Goal: Information Seeking & Learning: Learn about a topic

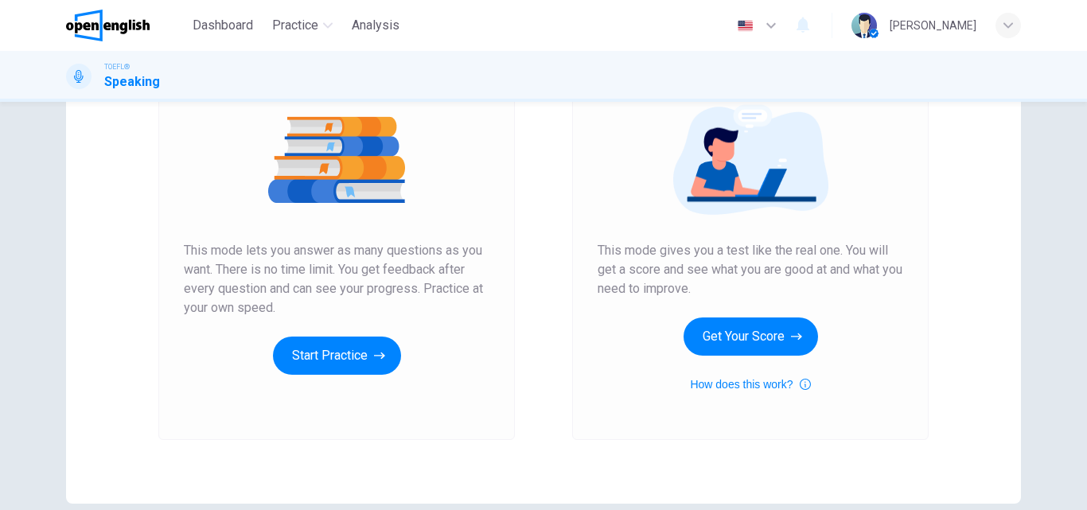
scroll to position [184, 0]
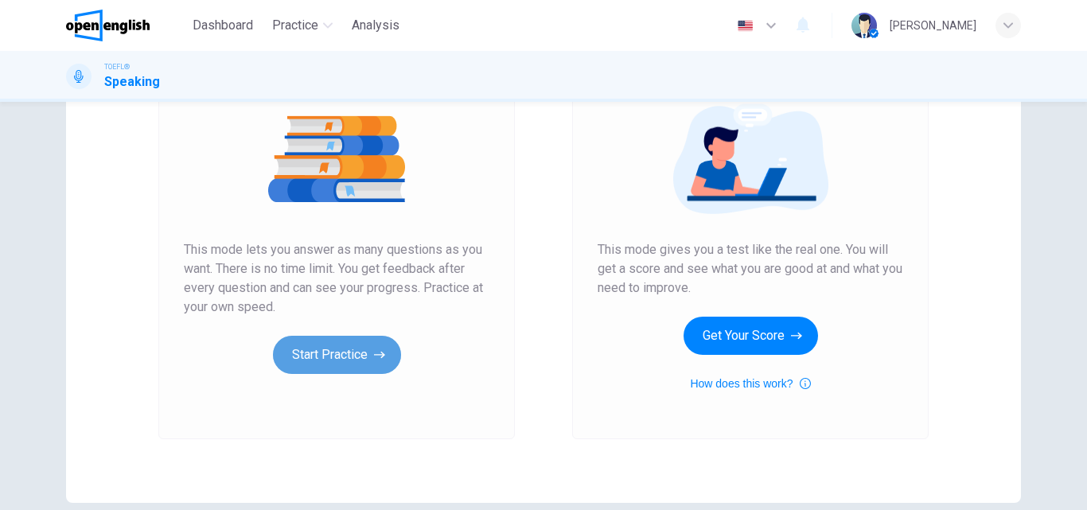
click at [304, 357] on button "Start Practice" at bounding box center [337, 355] width 128 height 38
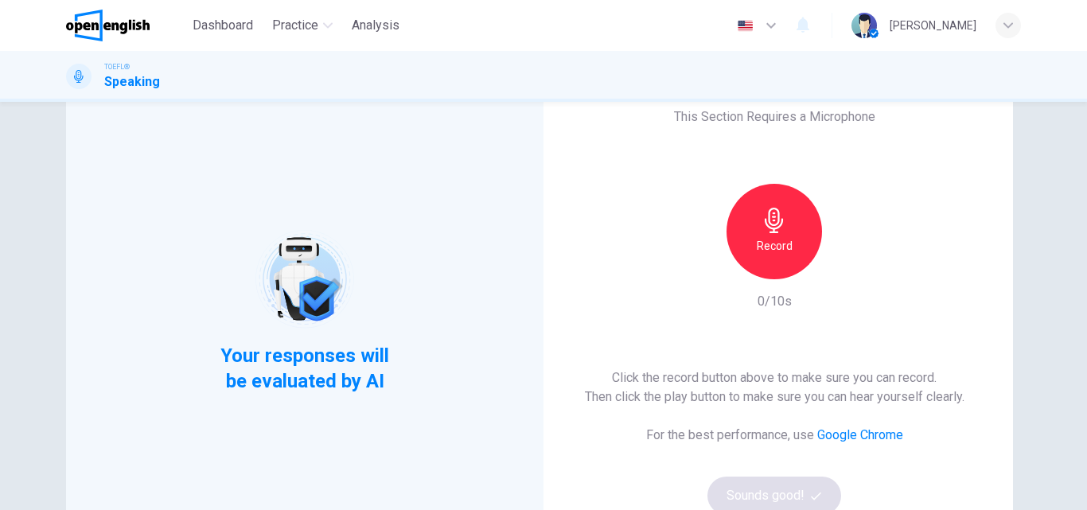
scroll to position [59, 0]
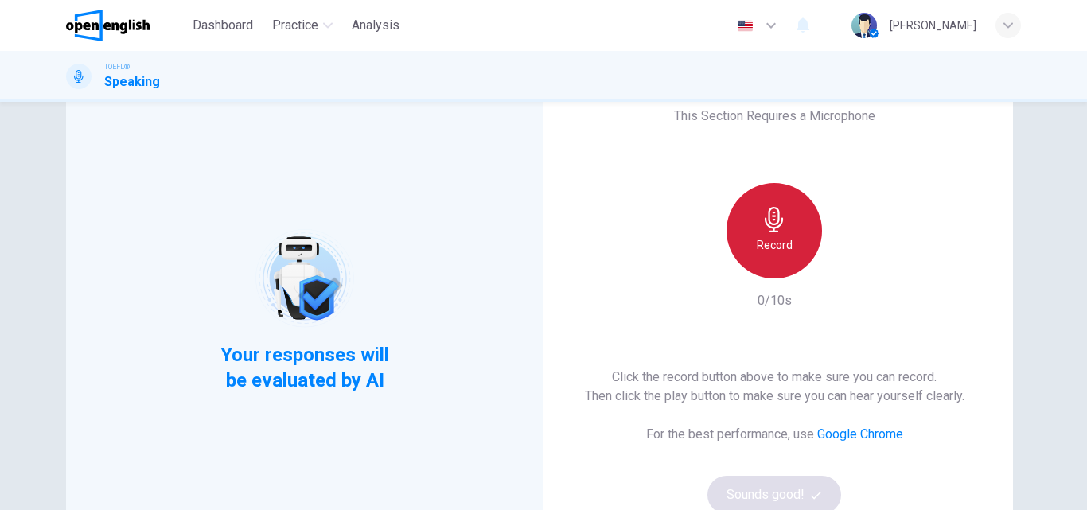
click at [779, 210] on icon "button" at bounding box center [773, 219] width 25 height 25
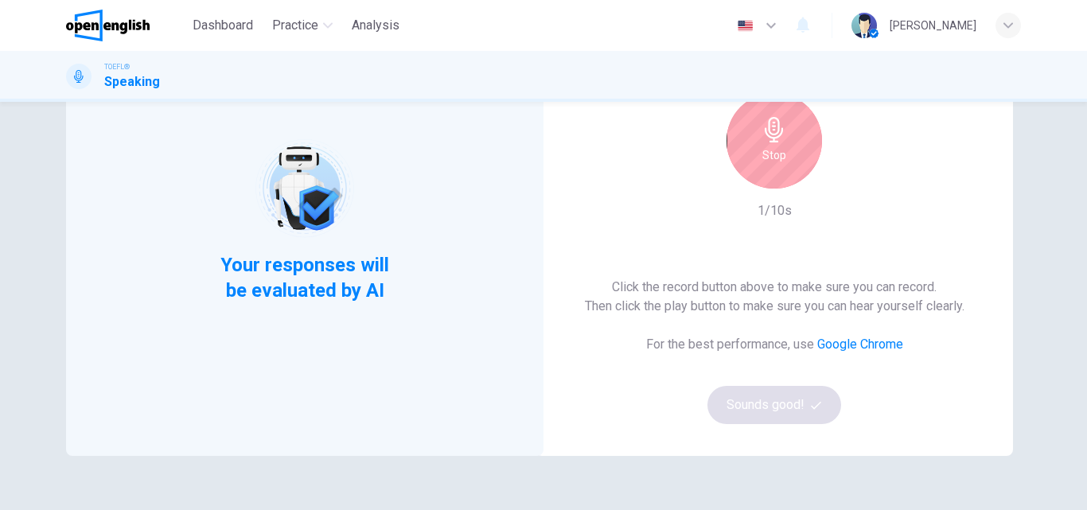
scroll to position [161, 0]
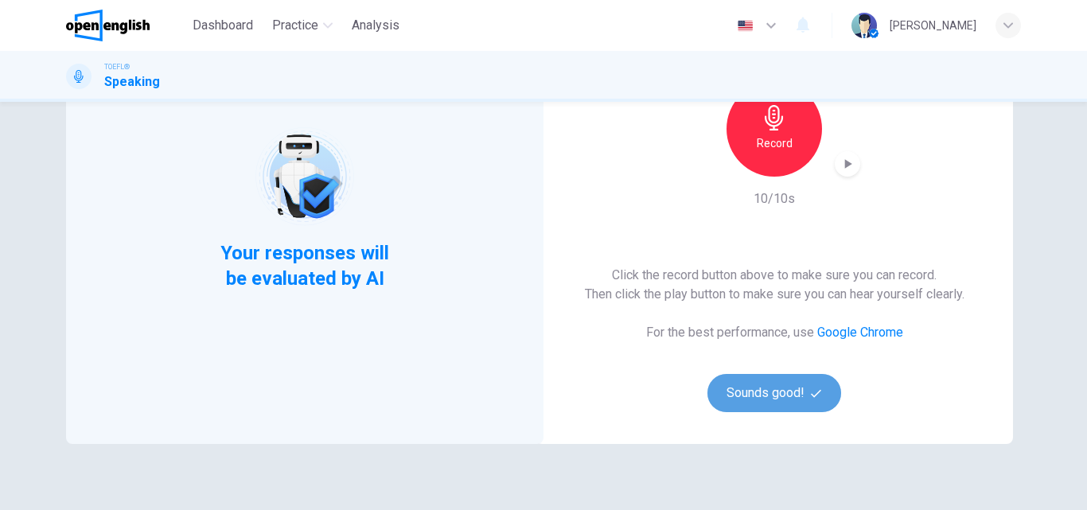
click at [801, 396] on button "Sounds good!" at bounding box center [774, 393] width 134 height 38
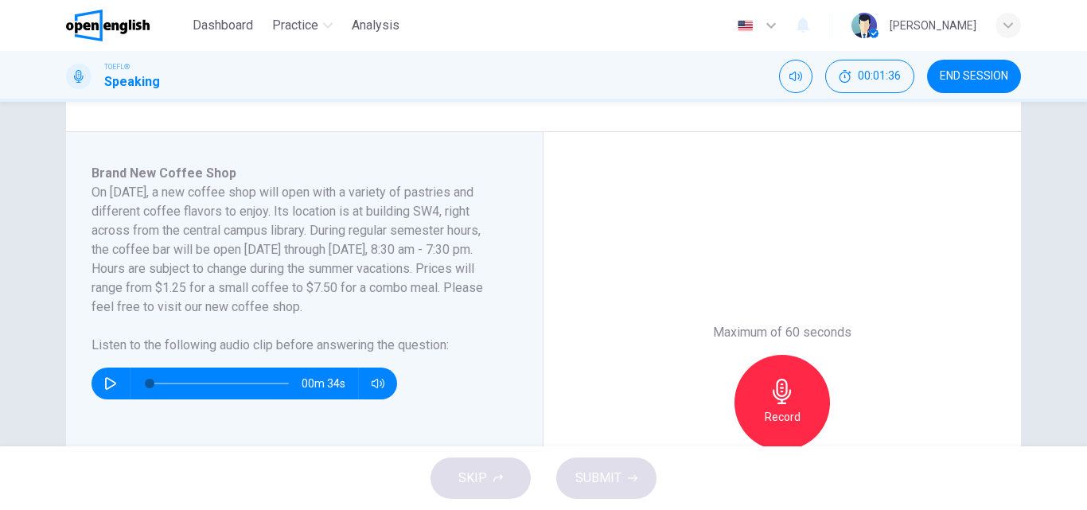
scroll to position [231, 0]
click at [108, 378] on icon "button" at bounding box center [110, 383] width 13 height 13
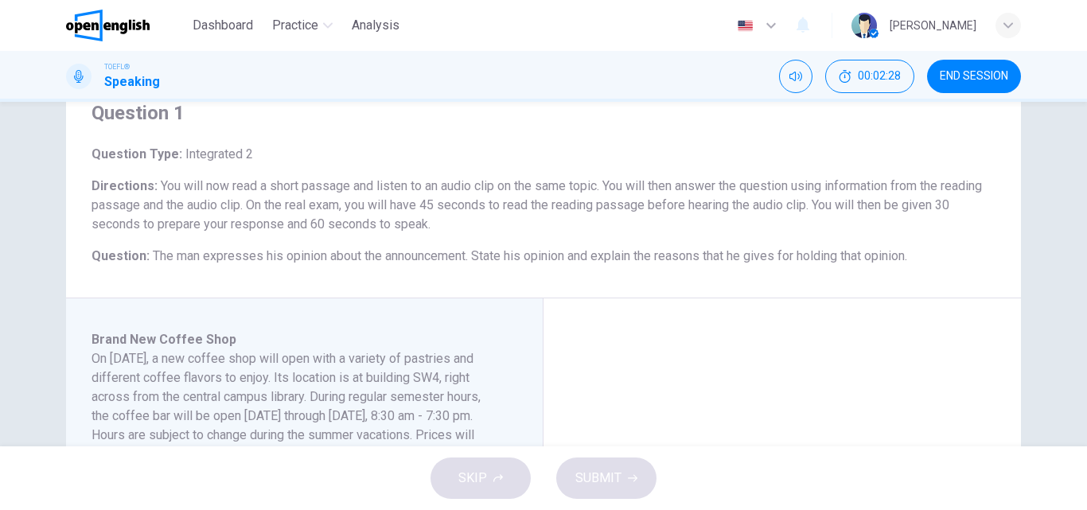
scroll to position [64, 0]
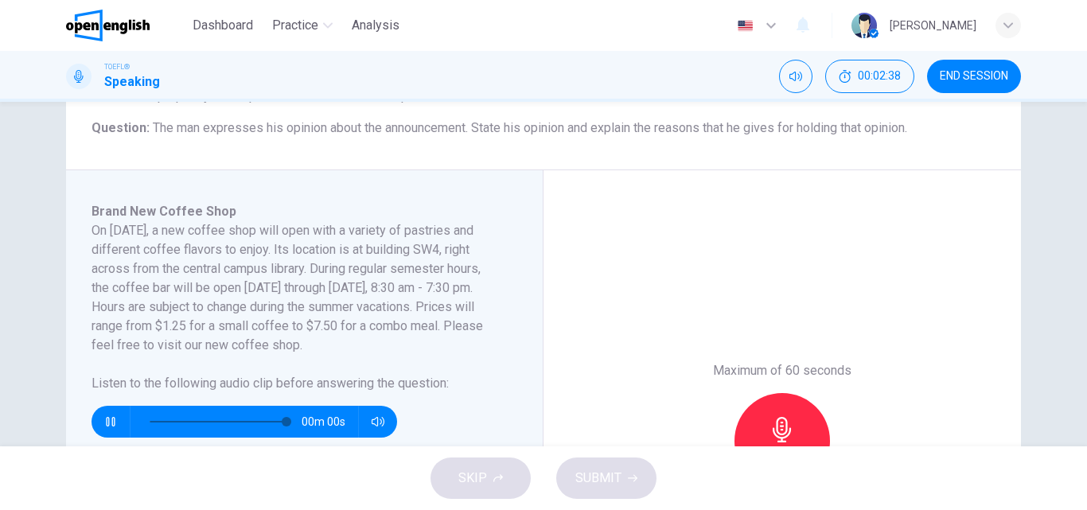
type input "*"
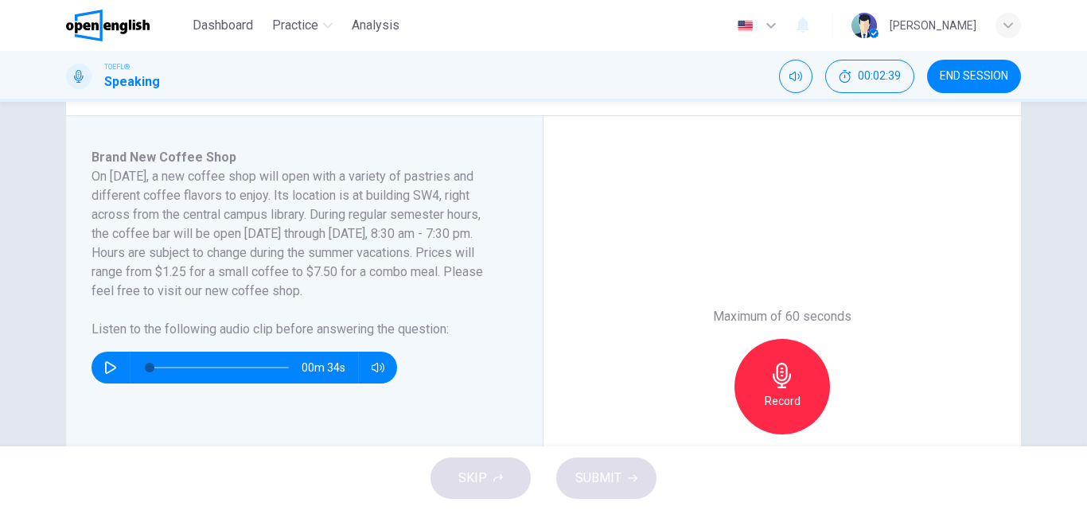
scroll to position [248, 0]
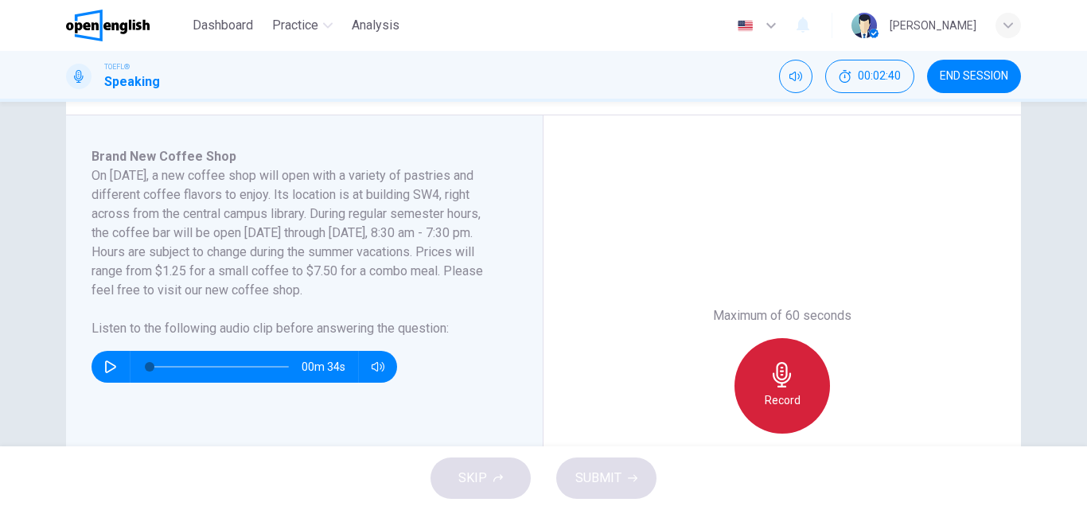
click at [784, 387] on div "Record" at bounding box center [781, 385] width 95 height 95
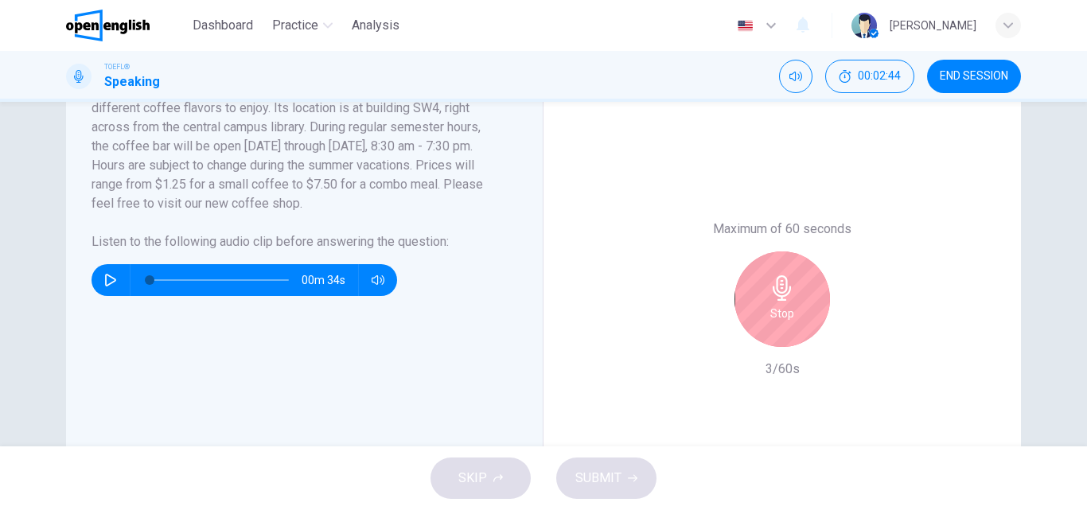
scroll to position [336, 0]
click at [760, 304] on div "Stop" at bounding box center [781, 298] width 95 height 95
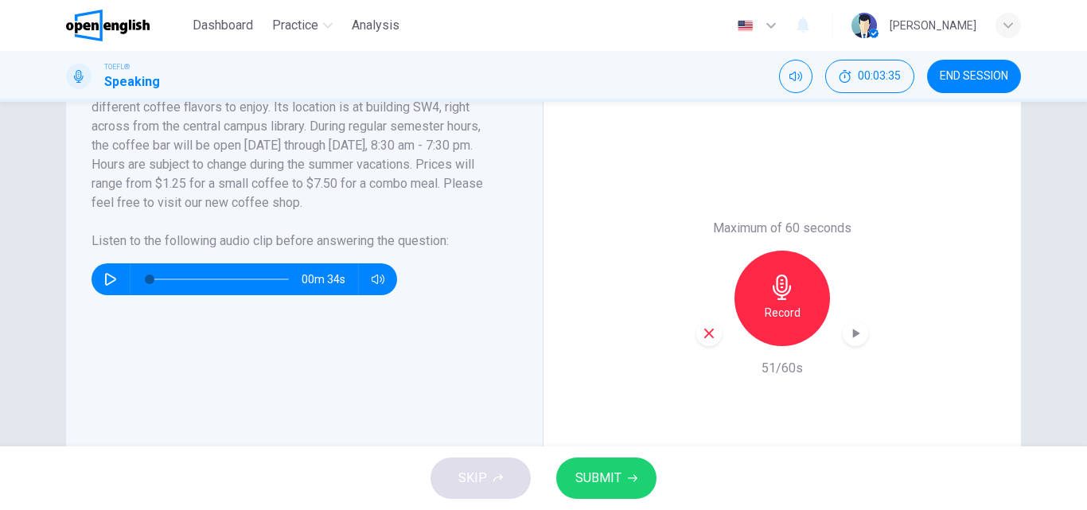
click at [618, 481] on span "SUBMIT" at bounding box center [598, 478] width 46 height 22
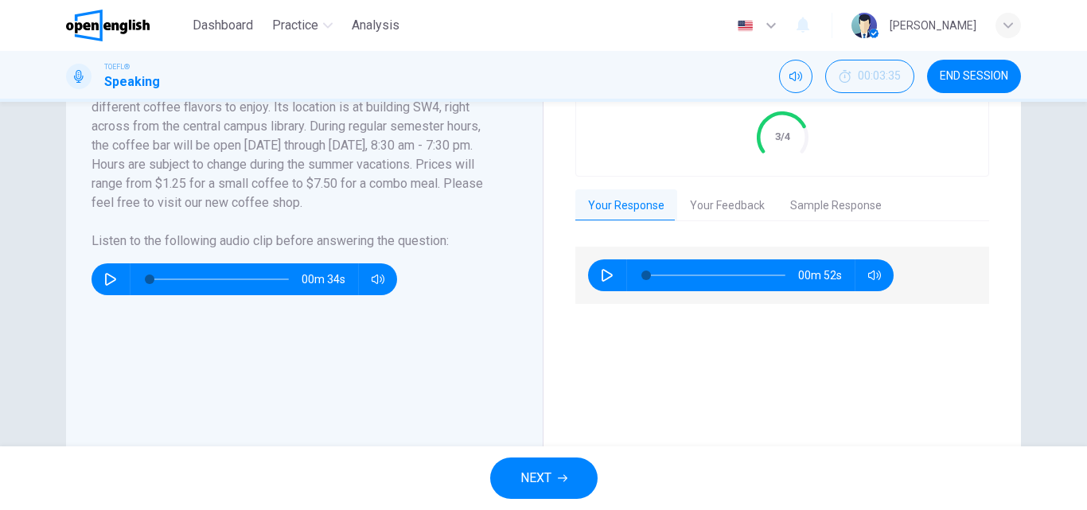
click at [733, 205] on button "Your Feedback" at bounding box center [727, 205] width 100 height 33
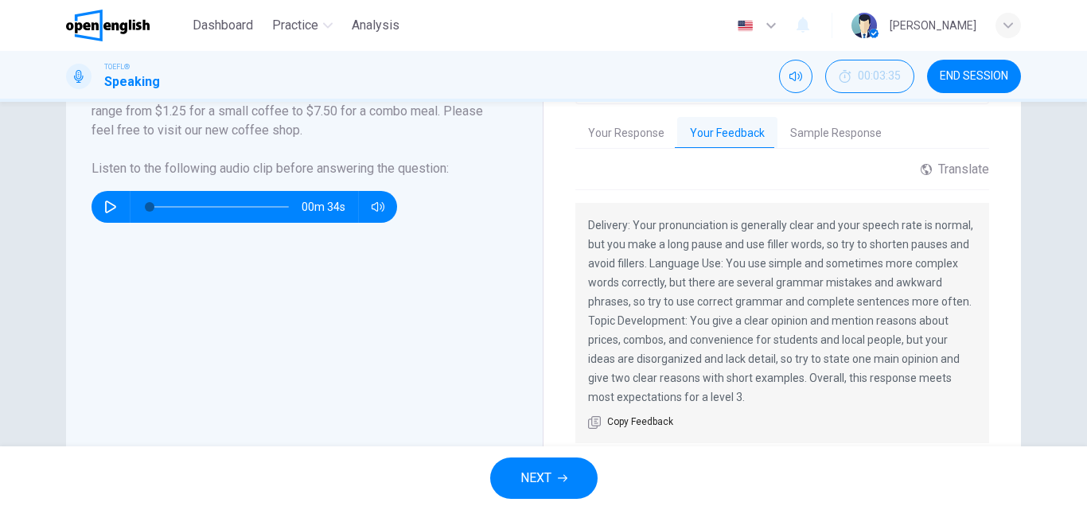
scroll to position [405, 0]
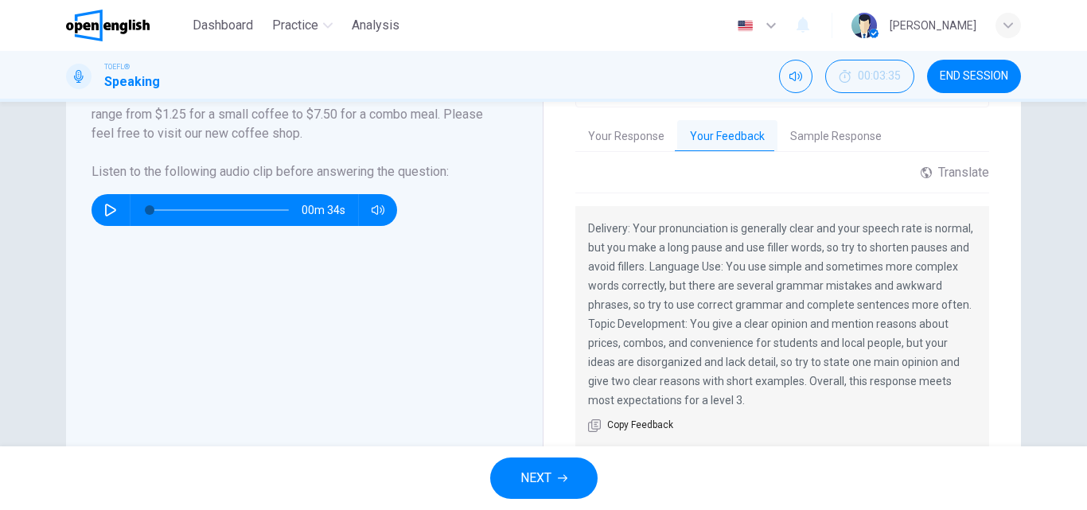
click at [846, 138] on button "Sample Response" at bounding box center [835, 136] width 117 height 33
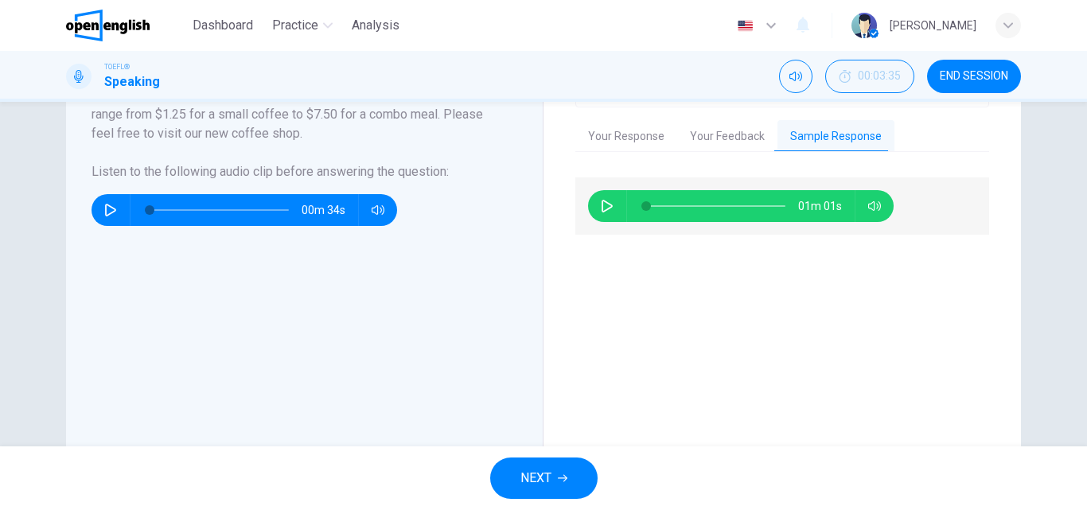
click at [601, 215] on button "button" at bounding box center [606, 206] width 25 height 32
type input "**"
click at [563, 471] on button "NEXT" at bounding box center [543, 477] width 107 height 41
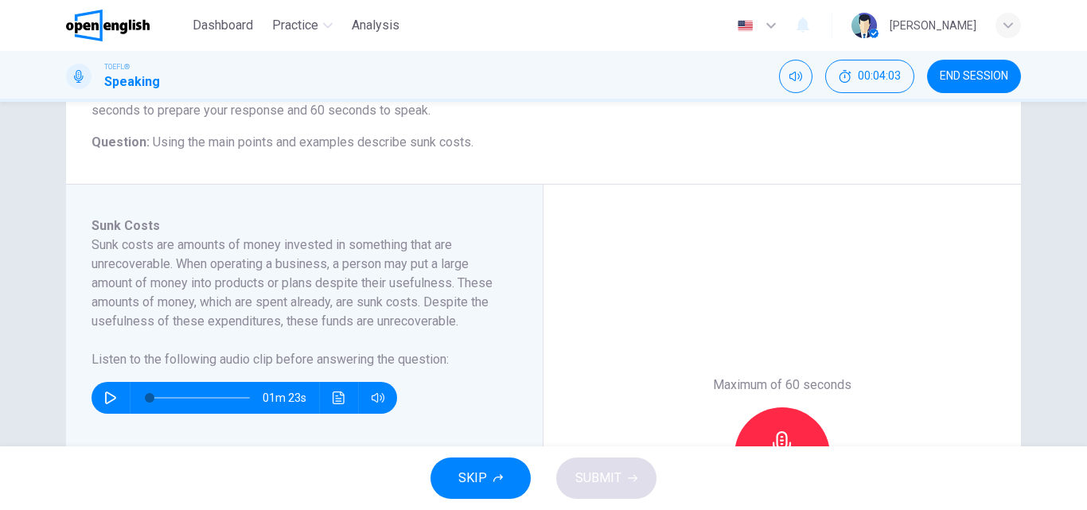
scroll to position [210, 0]
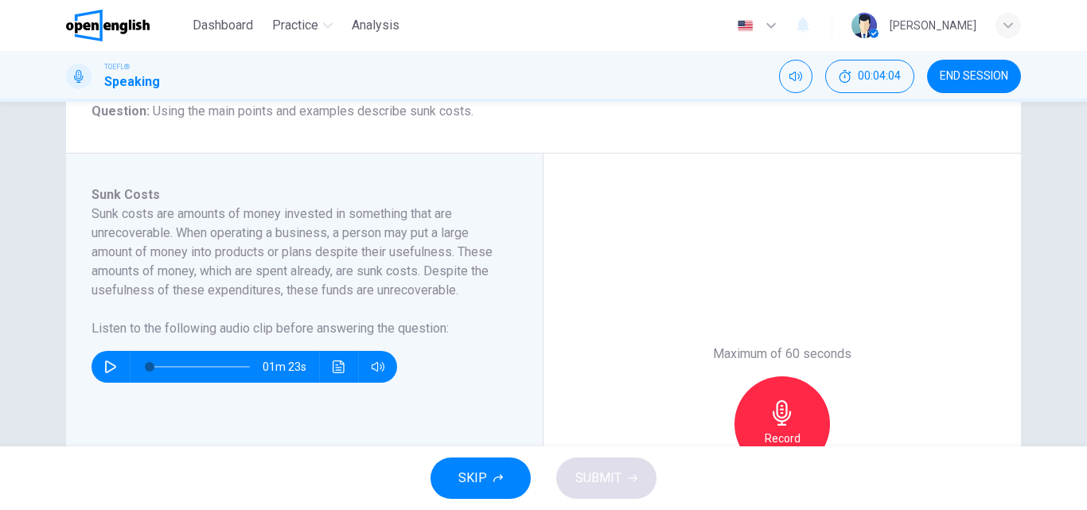
click at [102, 374] on button "button" at bounding box center [110, 367] width 25 height 32
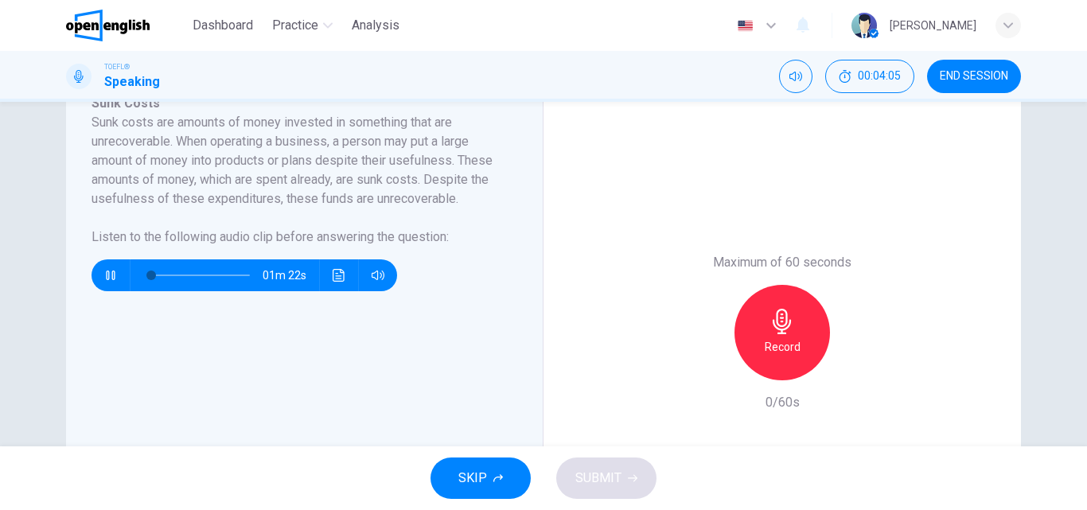
scroll to position [304, 0]
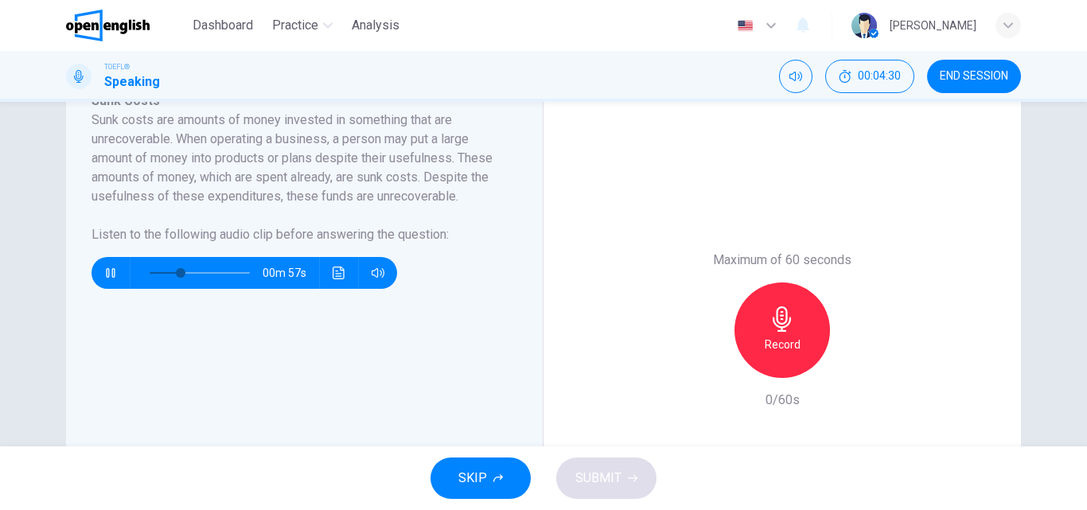
click at [797, 348] on div "Record" at bounding box center [781, 329] width 95 height 95
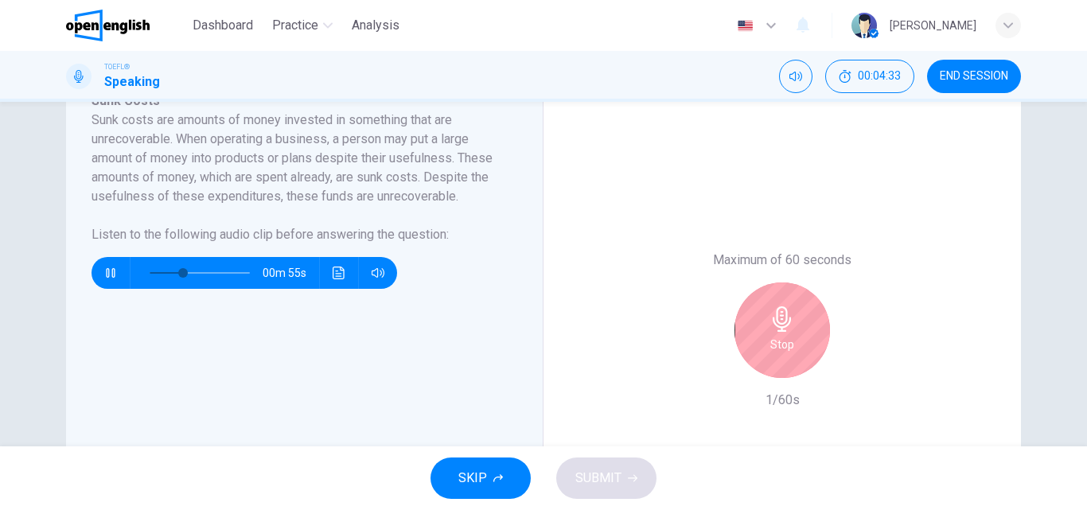
click at [113, 275] on button "button" at bounding box center [110, 273] width 25 height 32
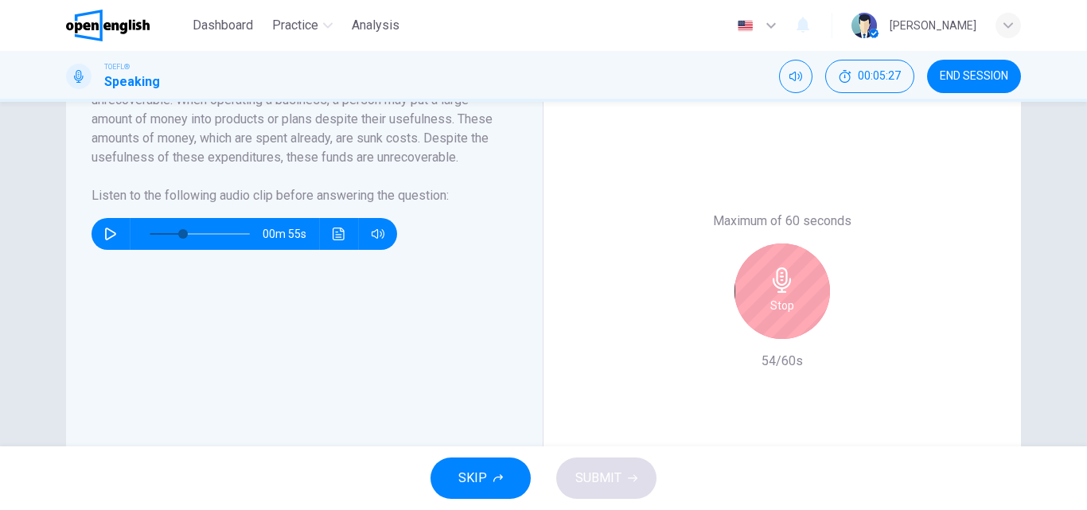
scroll to position [344, 0]
click at [792, 290] on div "Stop" at bounding box center [781, 290] width 95 height 95
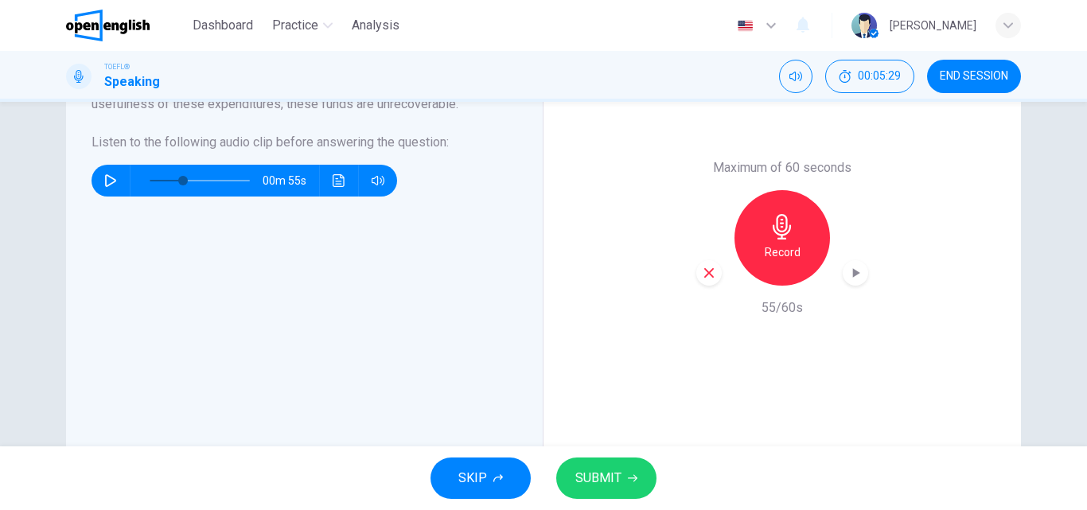
scroll to position [400, 0]
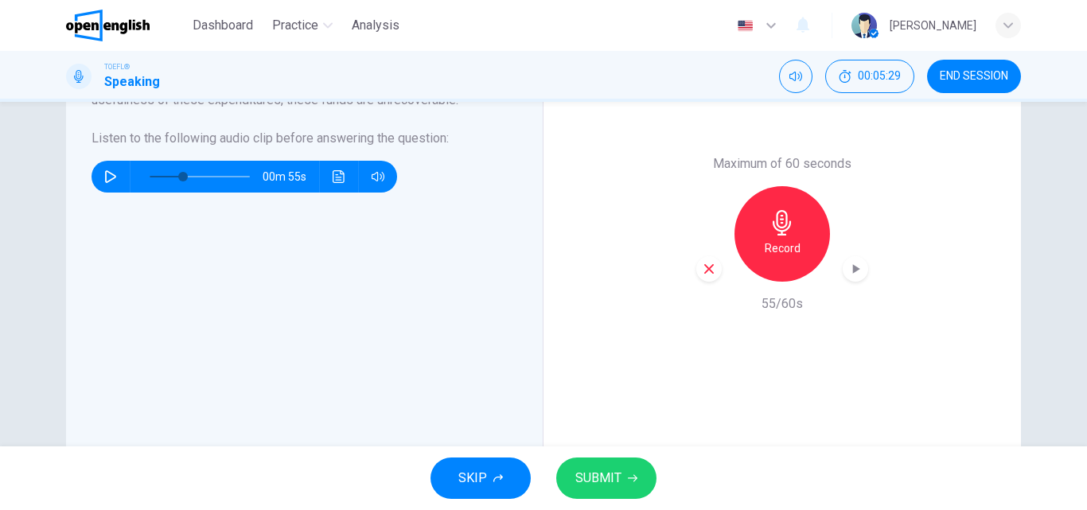
click at [609, 480] on span "SUBMIT" at bounding box center [598, 478] width 46 height 22
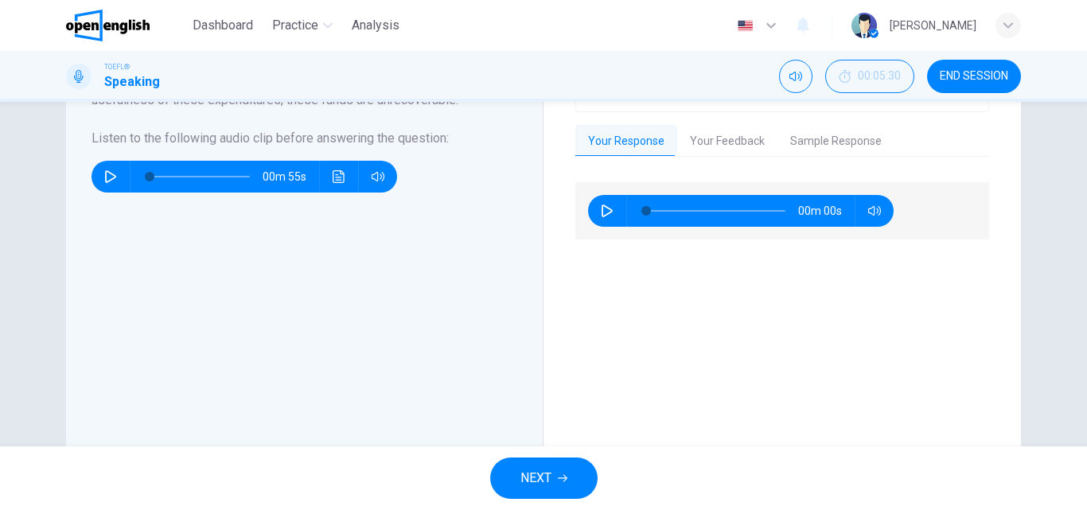
type input "*"
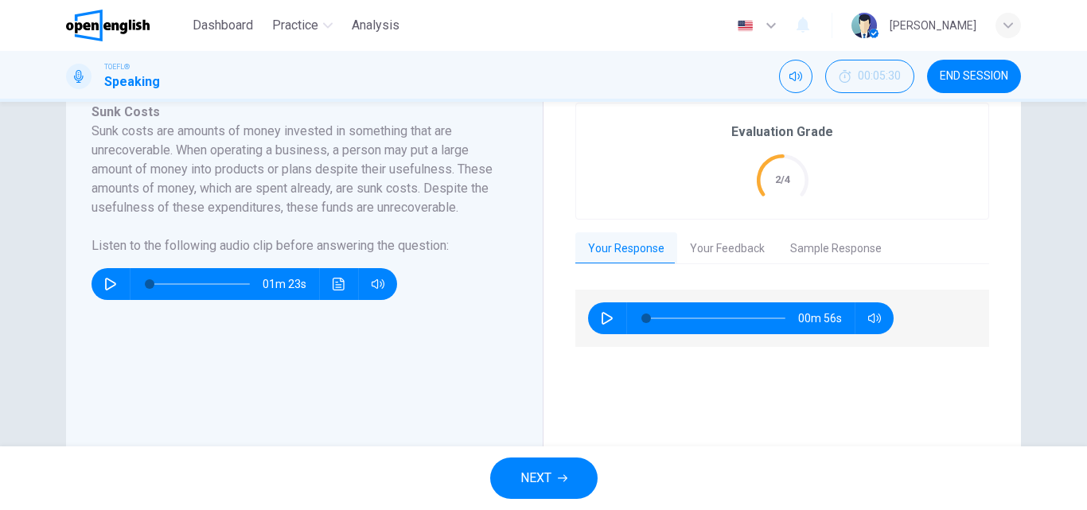
scroll to position [291, 0]
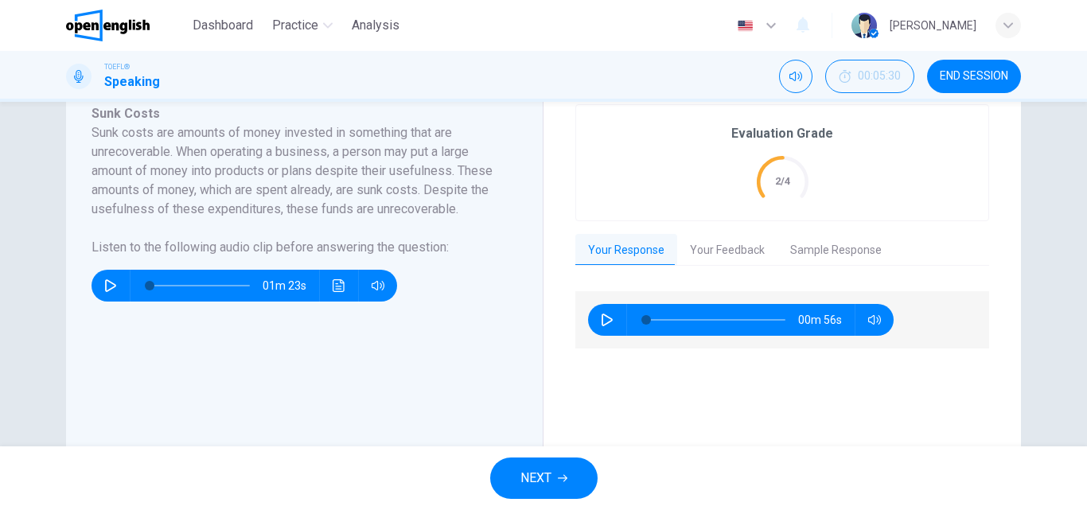
click at [740, 251] on button "Your Feedback" at bounding box center [727, 250] width 100 height 33
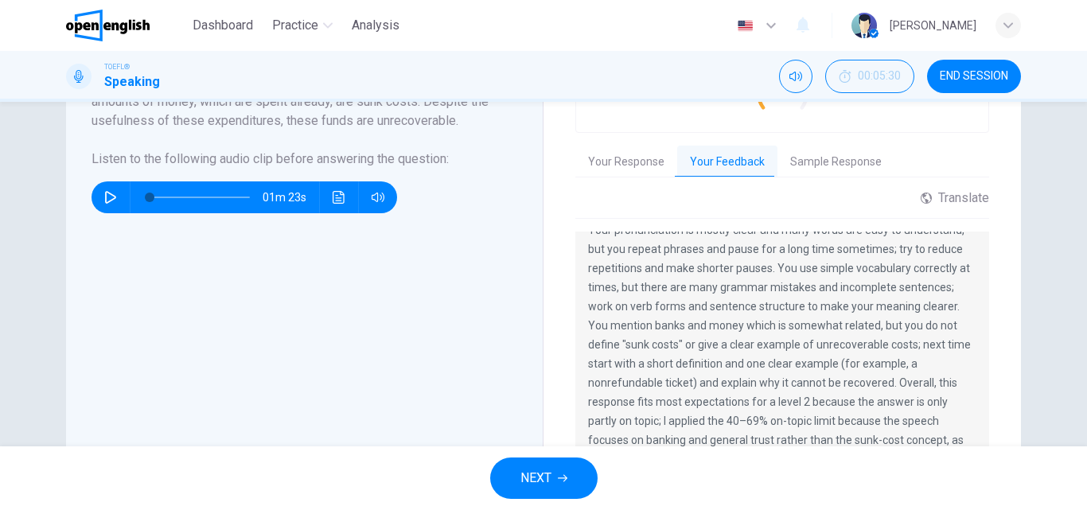
scroll to position [383, 0]
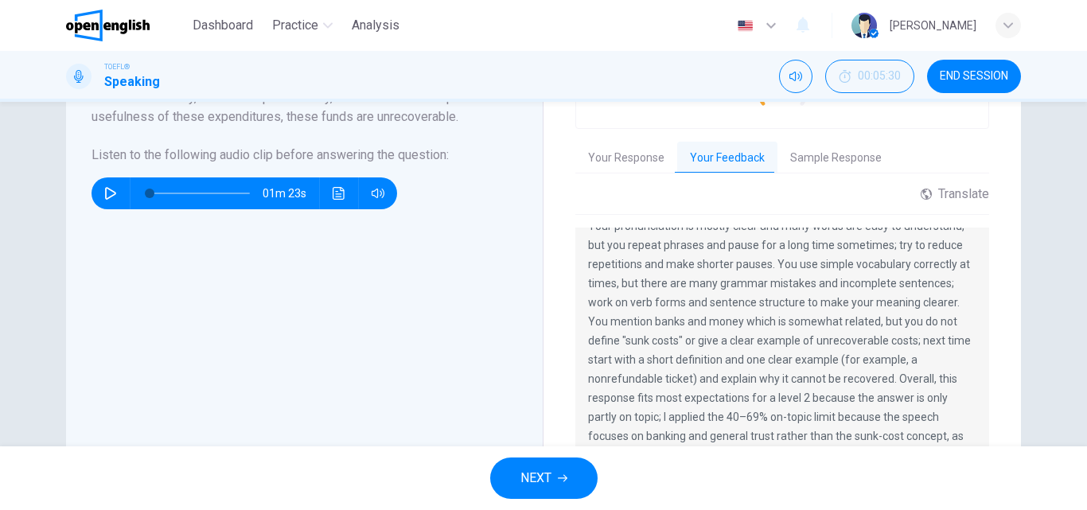
click at [564, 479] on icon "button" at bounding box center [563, 478] width 10 height 10
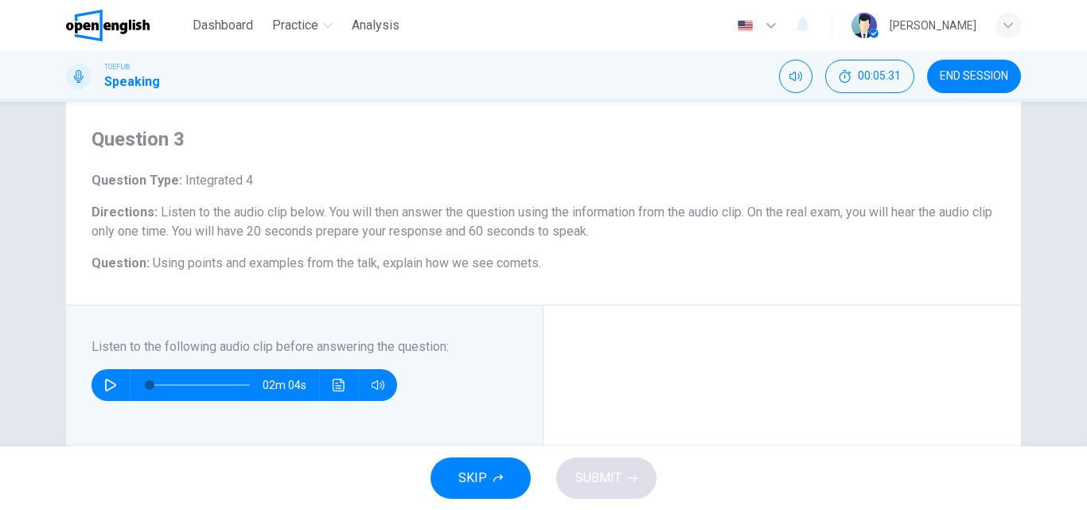
scroll to position [74, 0]
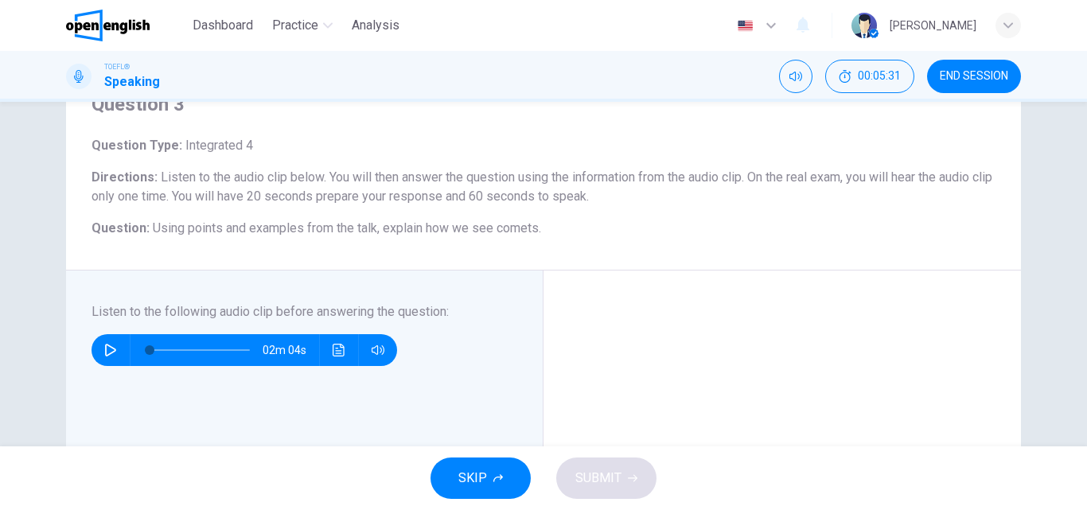
click at [104, 352] on icon "button" at bounding box center [110, 350] width 13 height 13
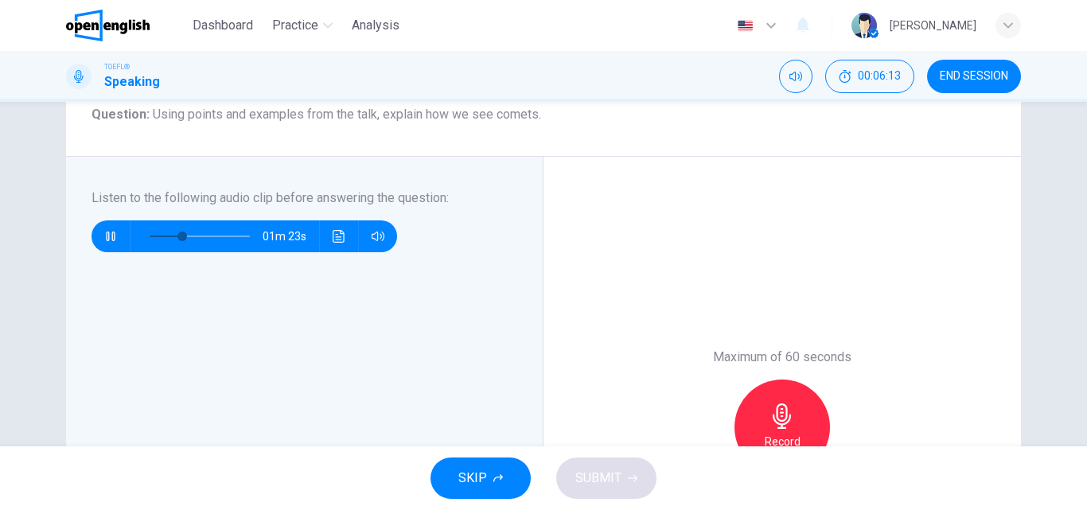
scroll to position [183, 0]
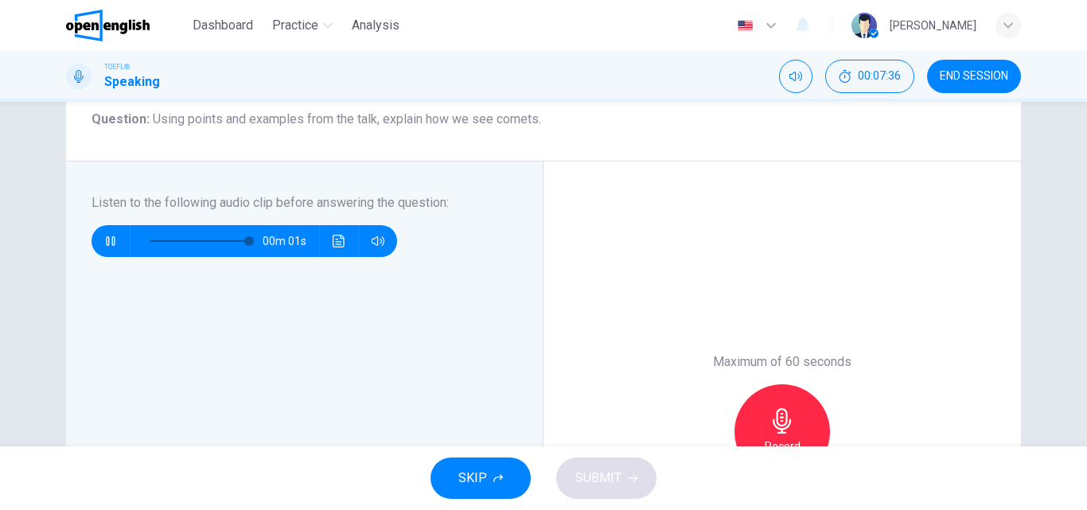
type input "*"
click at [769, 433] on icon "button" at bounding box center [781, 420] width 25 height 25
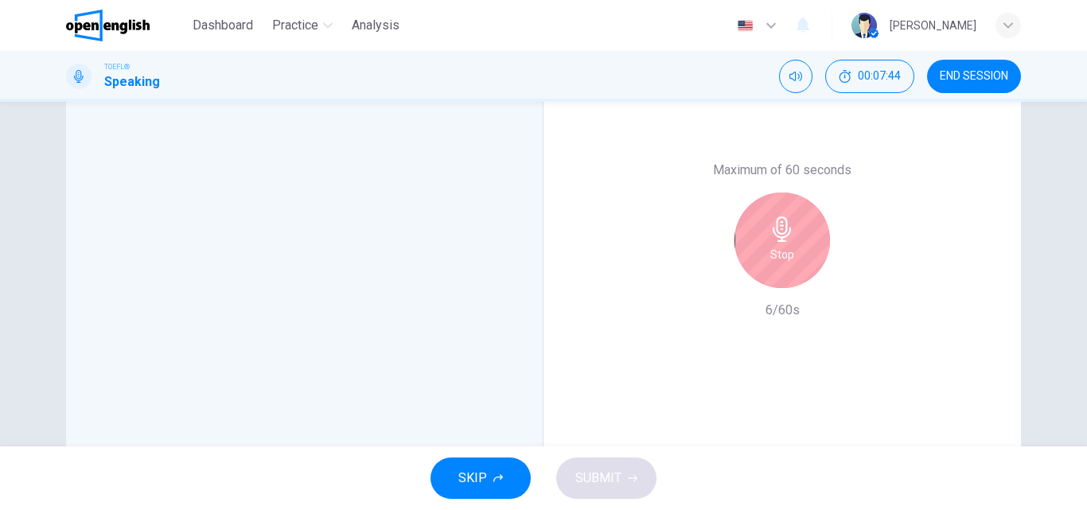
scroll to position [356, 0]
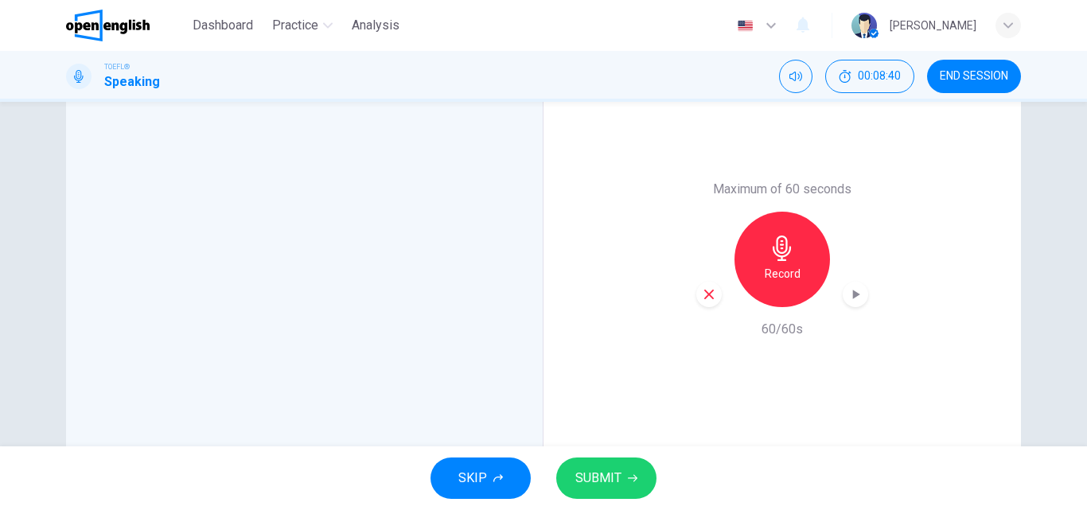
click at [628, 481] on icon "button" at bounding box center [633, 478] width 10 height 10
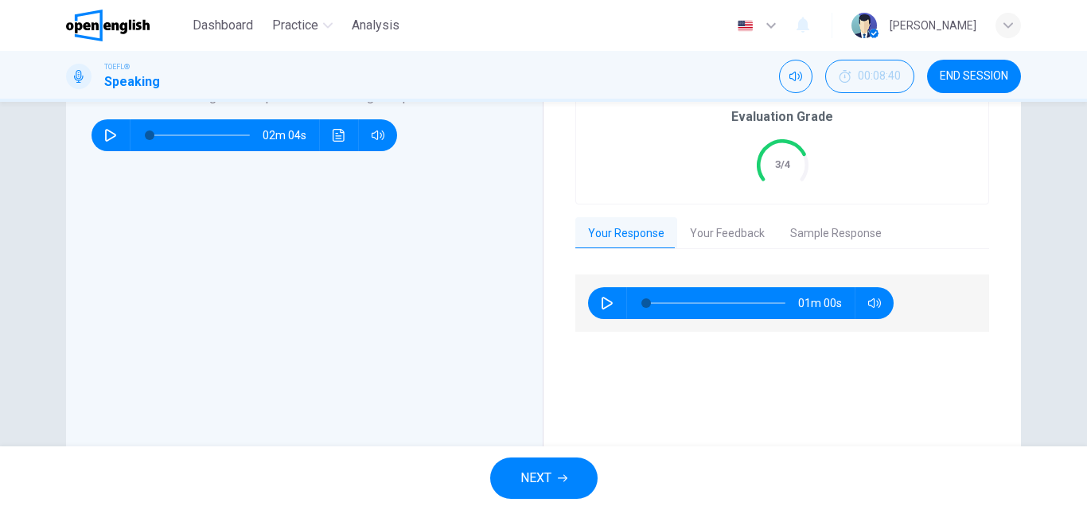
scroll to position [277, 0]
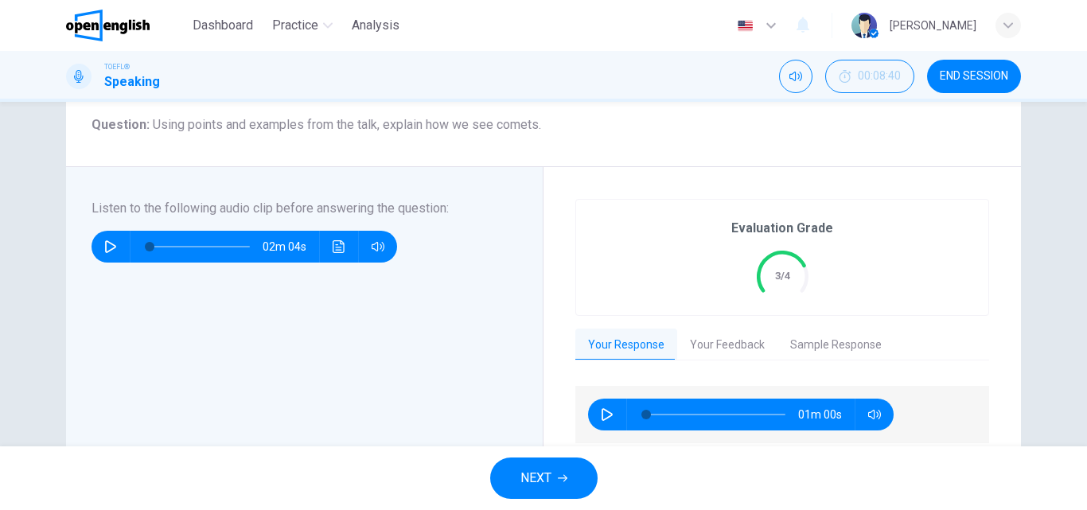
scroll to position [209, 0]
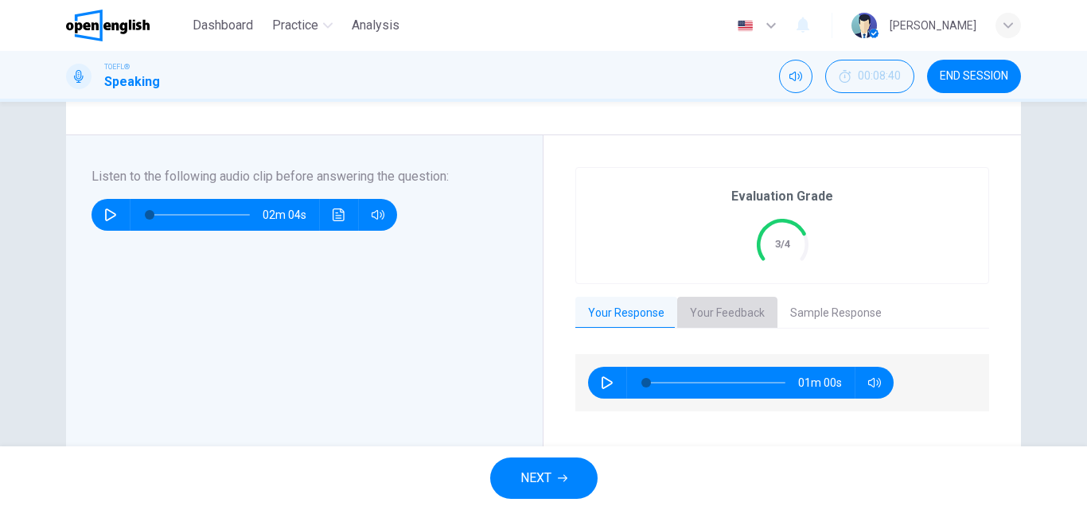
click at [700, 313] on button "Your Feedback" at bounding box center [727, 313] width 100 height 33
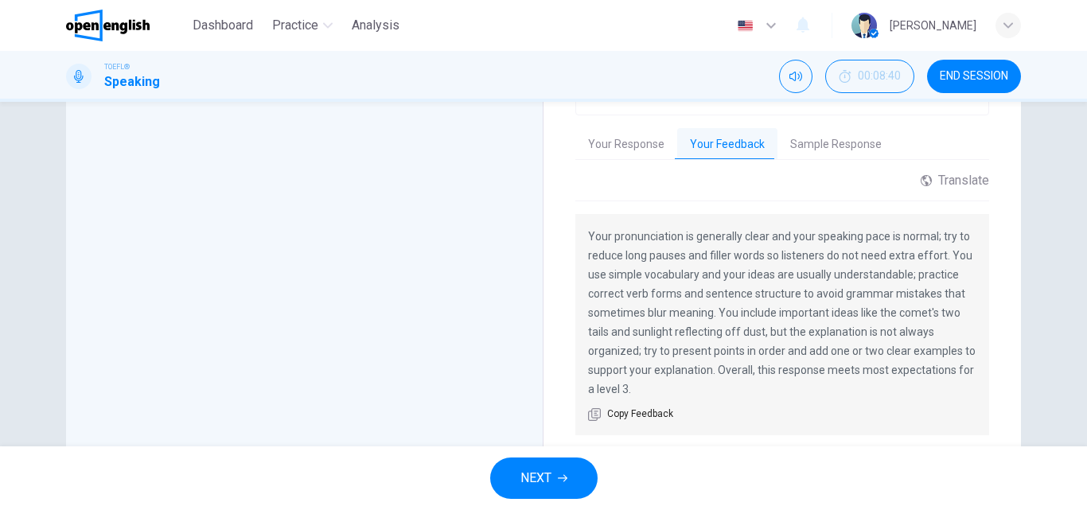
scroll to position [361, 0]
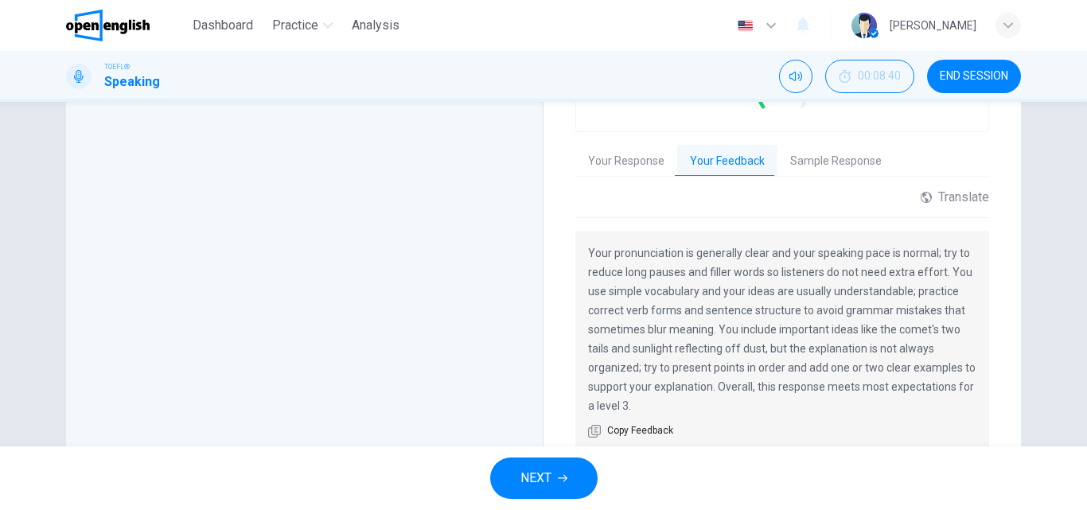
click at [554, 483] on button "NEXT" at bounding box center [543, 477] width 107 height 41
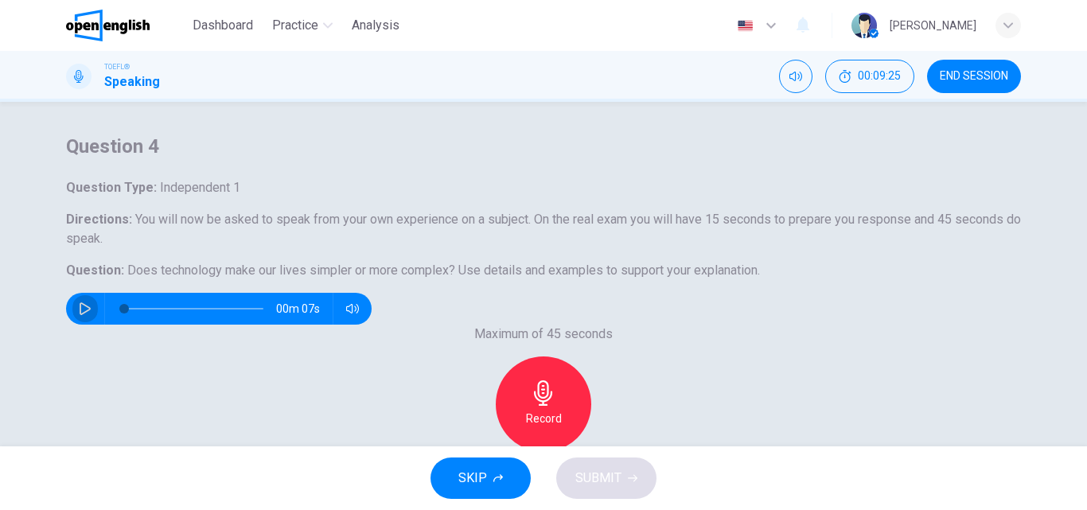
click at [91, 315] on icon "button" at bounding box center [85, 308] width 11 height 13
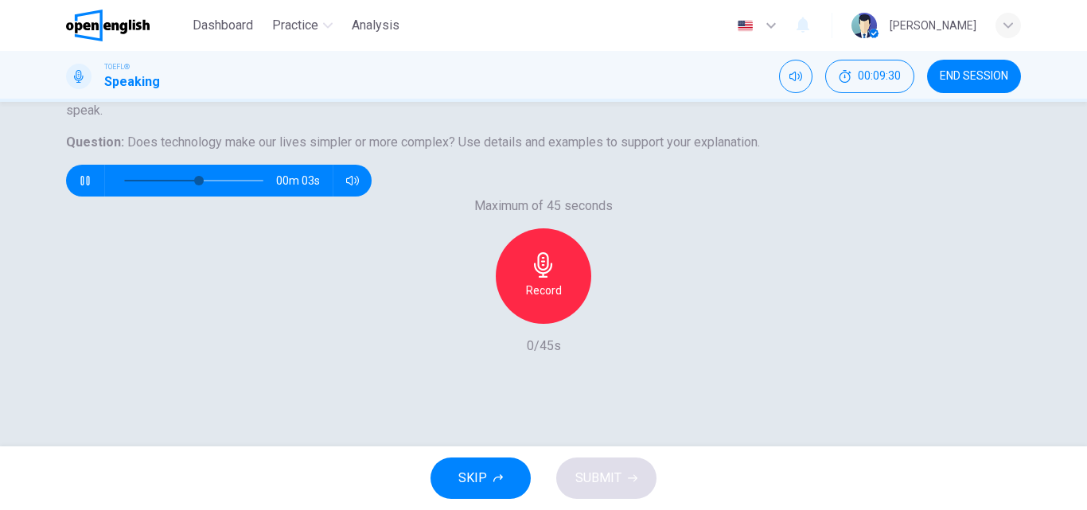
scroll to position [125, 0]
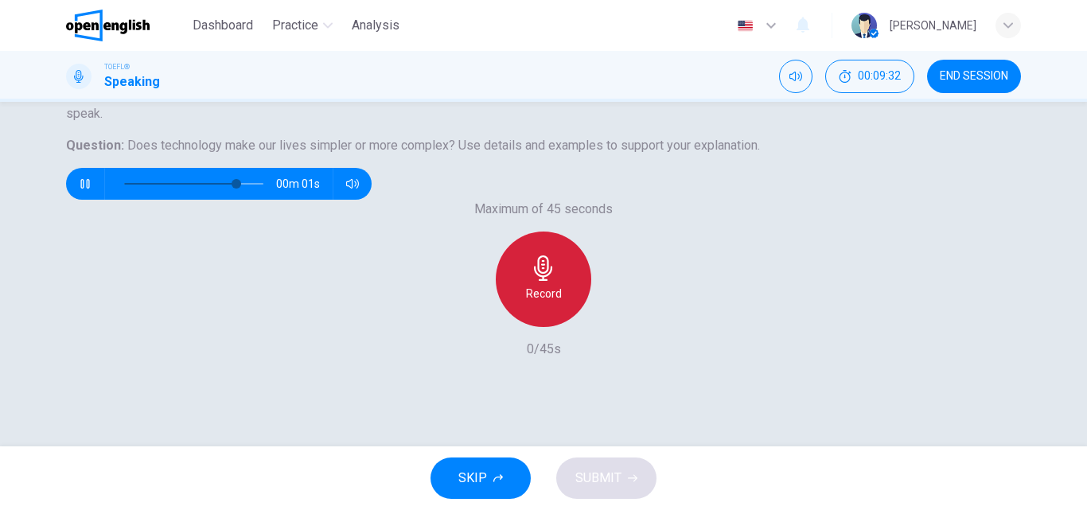
click at [556, 327] on div "Record" at bounding box center [543, 278] width 95 height 95
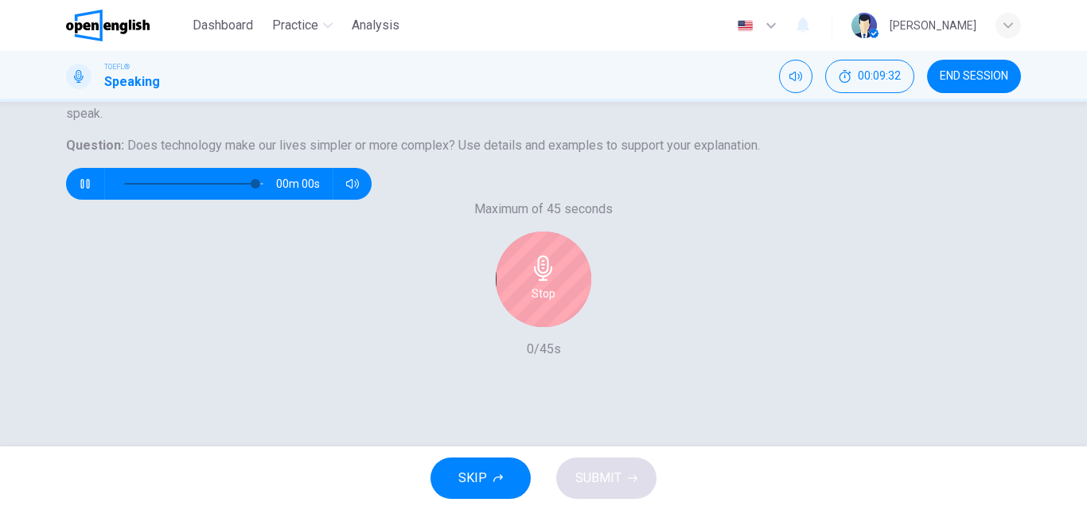
type input "*"
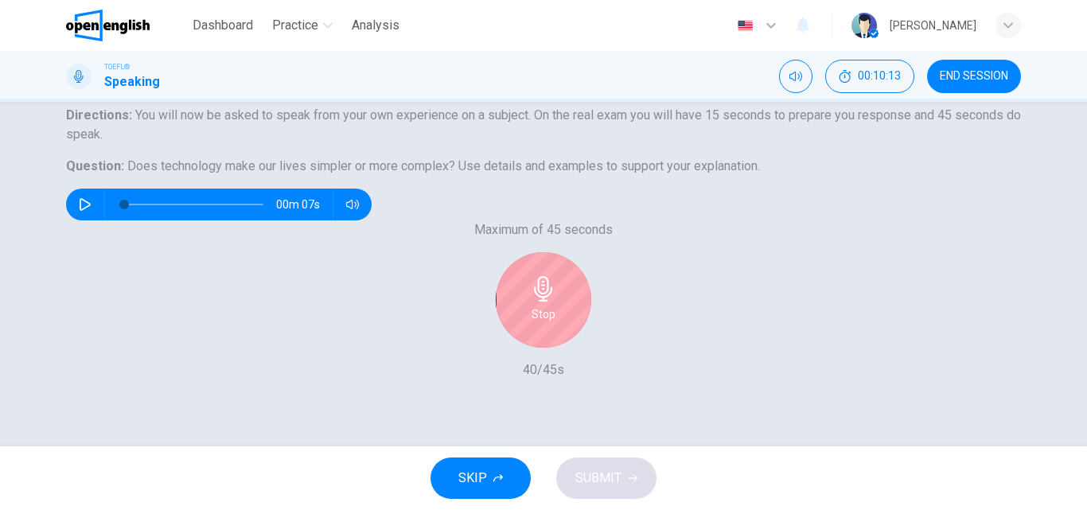
scroll to position [272, 0]
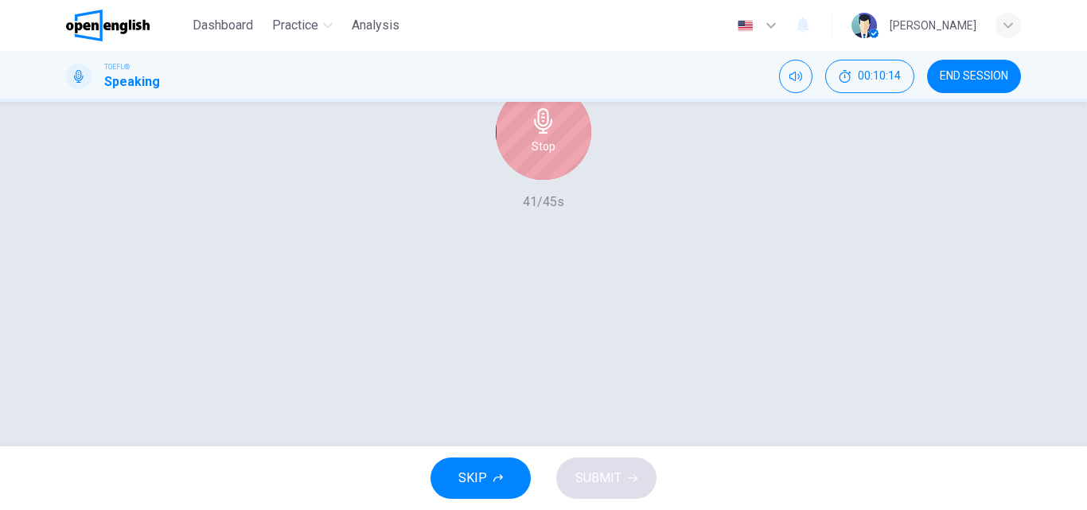
click at [553, 180] on div "Stop" at bounding box center [543, 131] width 95 height 95
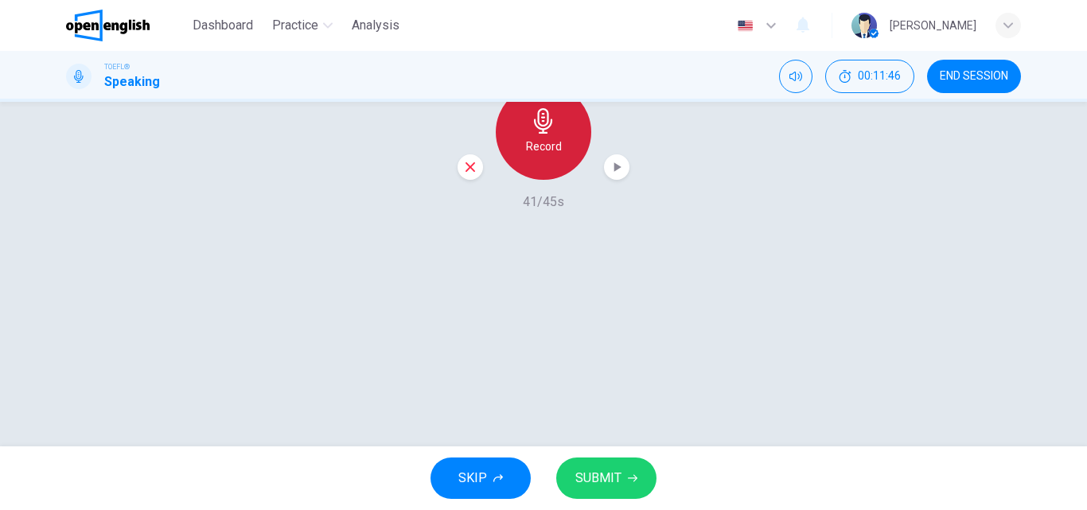
click at [553, 156] on h6 "Record" at bounding box center [544, 146] width 36 height 19
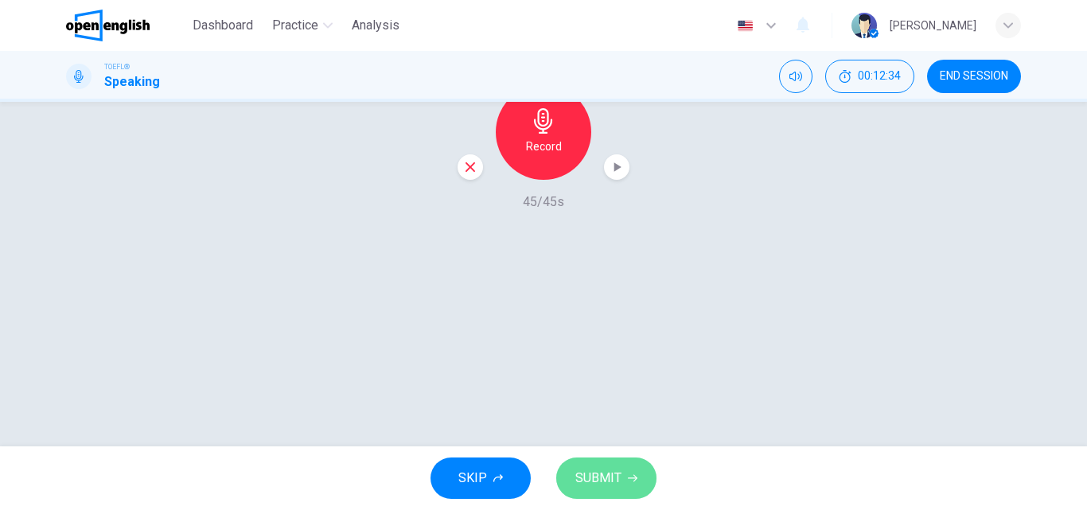
click at [614, 470] on span "SUBMIT" at bounding box center [598, 478] width 46 height 22
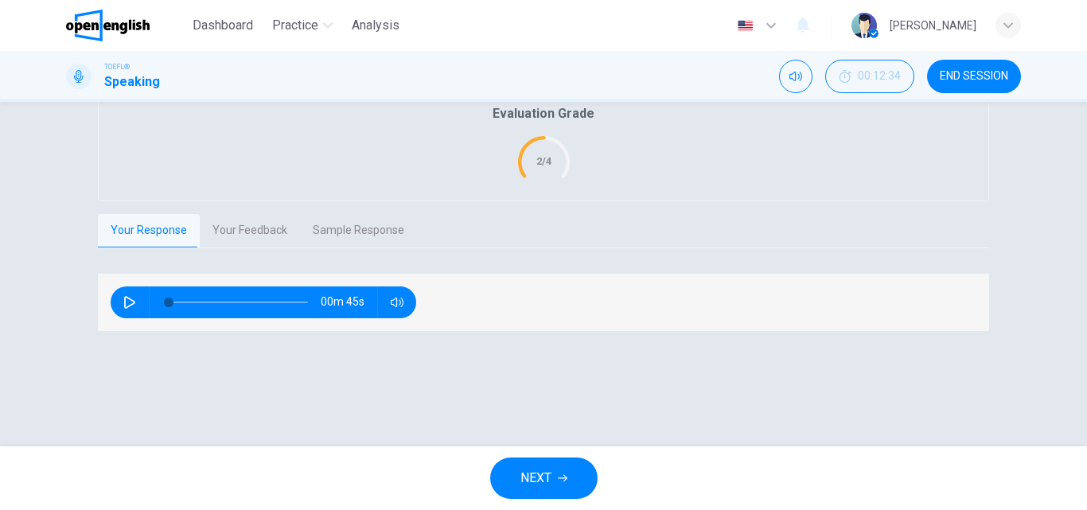
click at [263, 247] on button "Your Feedback" at bounding box center [250, 230] width 100 height 33
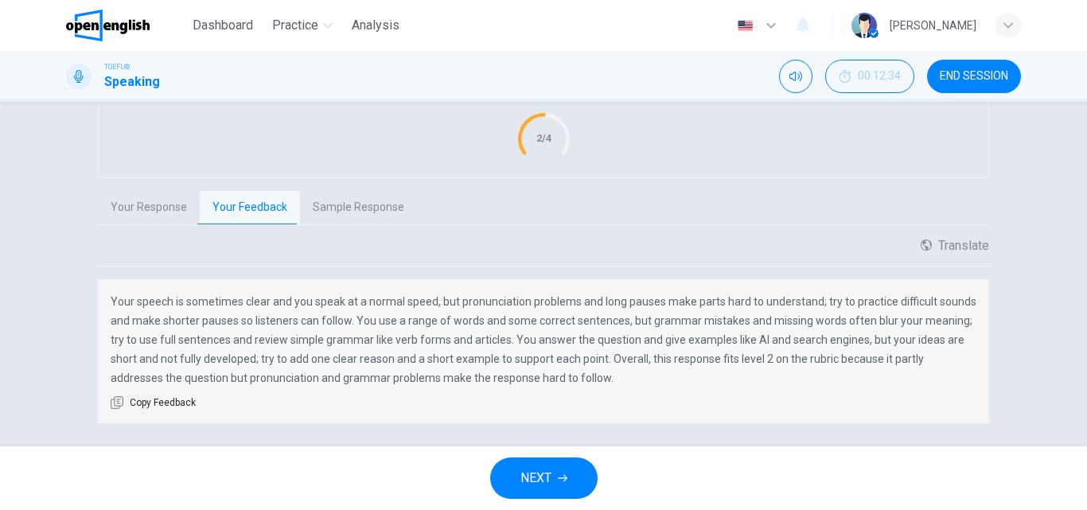
scroll to position [319, 0]
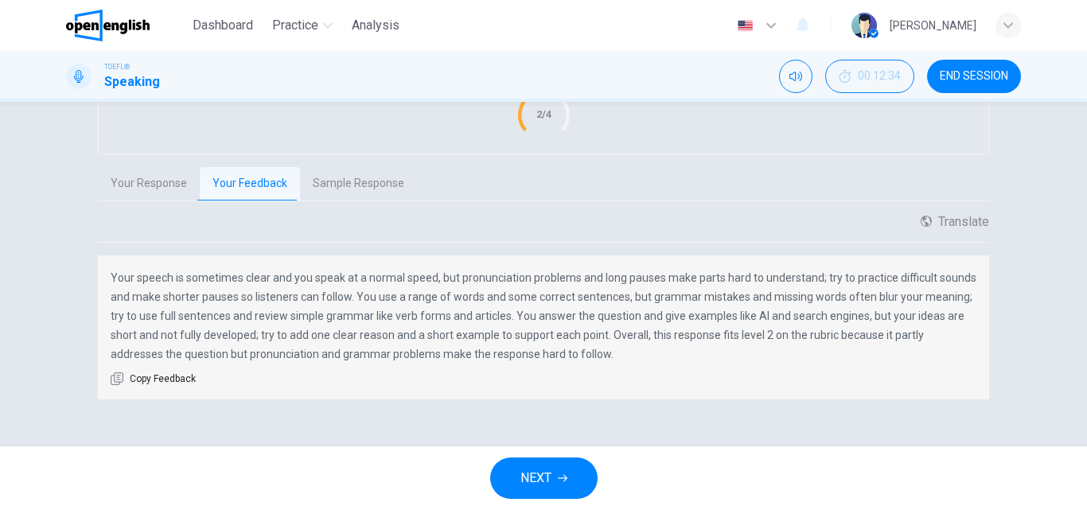
click at [539, 470] on span "NEXT" at bounding box center [535, 478] width 31 height 22
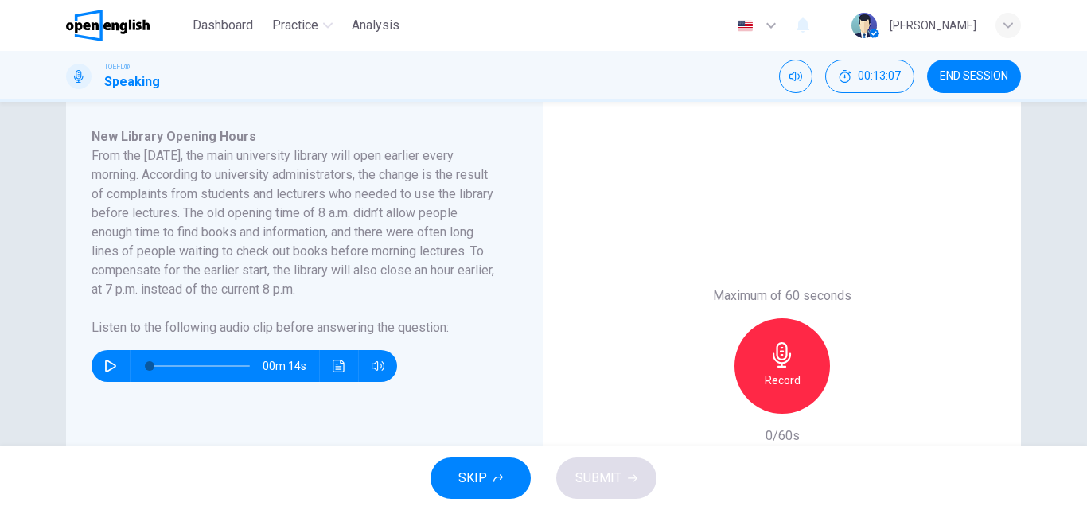
scroll to position [269, 0]
click at [107, 377] on button "button" at bounding box center [110, 365] width 25 height 32
click at [111, 369] on icon "button" at bounding box center [110, 365] width 13 height 13
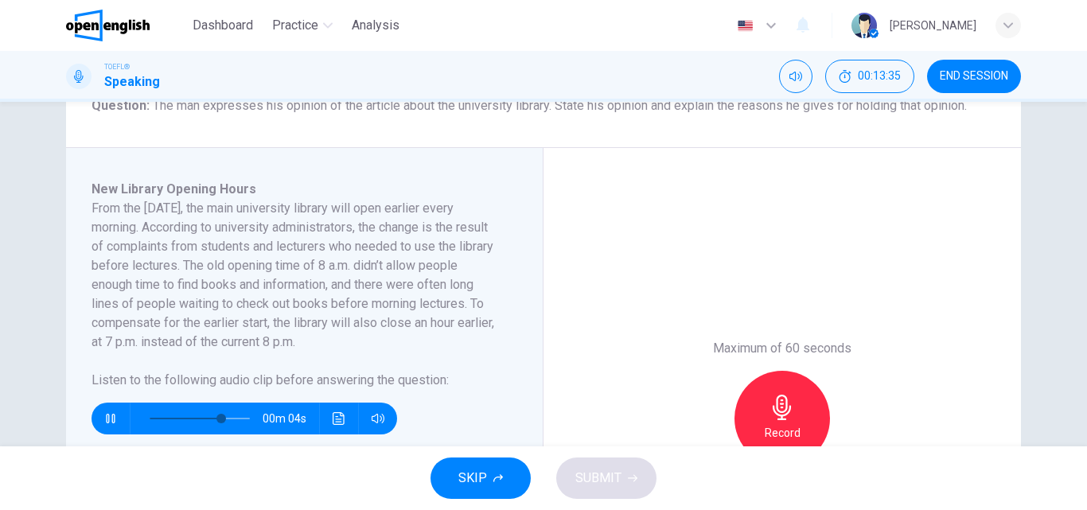
scroll to position [215, 0]
click at [111, 416] on icon "button" at bounding box center [110, 419] width 9 height 10
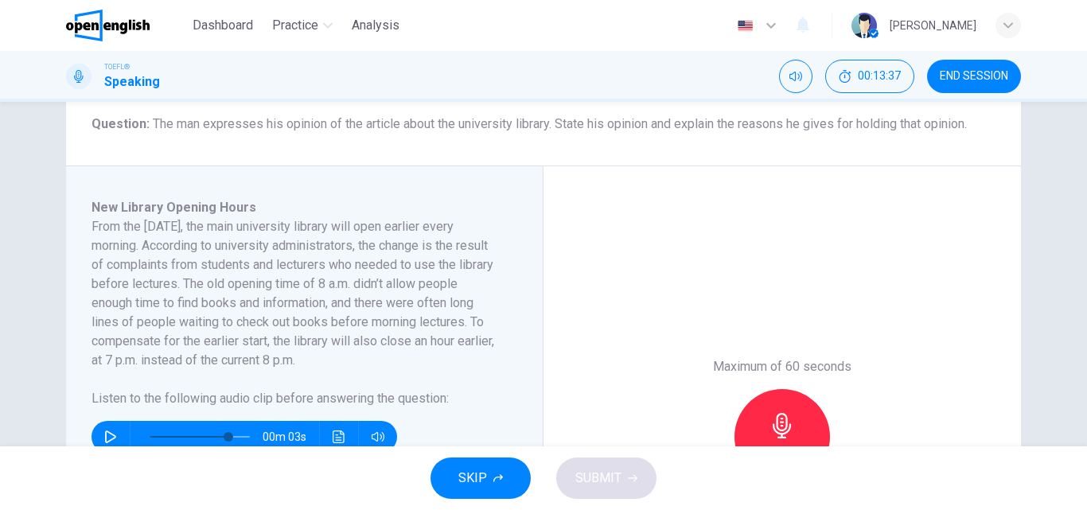
scroll to position [196, 0]
click at [791, 400] on div "Record" at bounding box center [781, 437] width 95 height 95
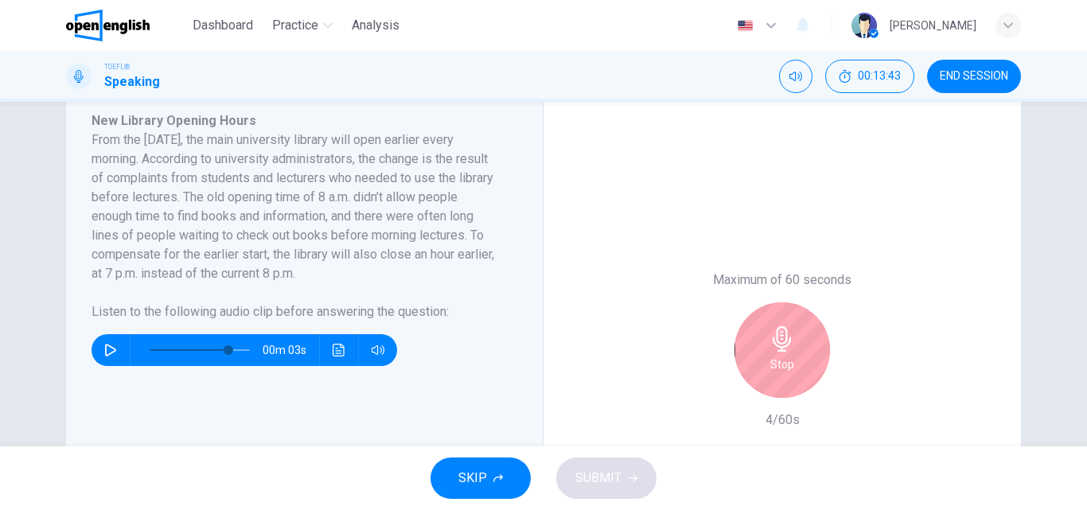
scroll to position [275, 0]
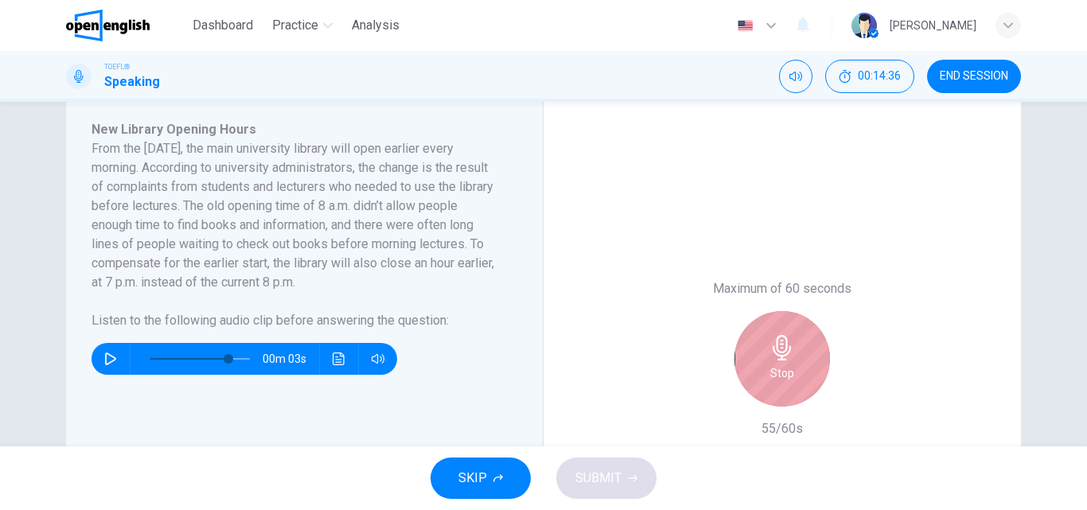
click at [791, 336] on div "Stop" at bounding box center [781, 358] width 95 height 95
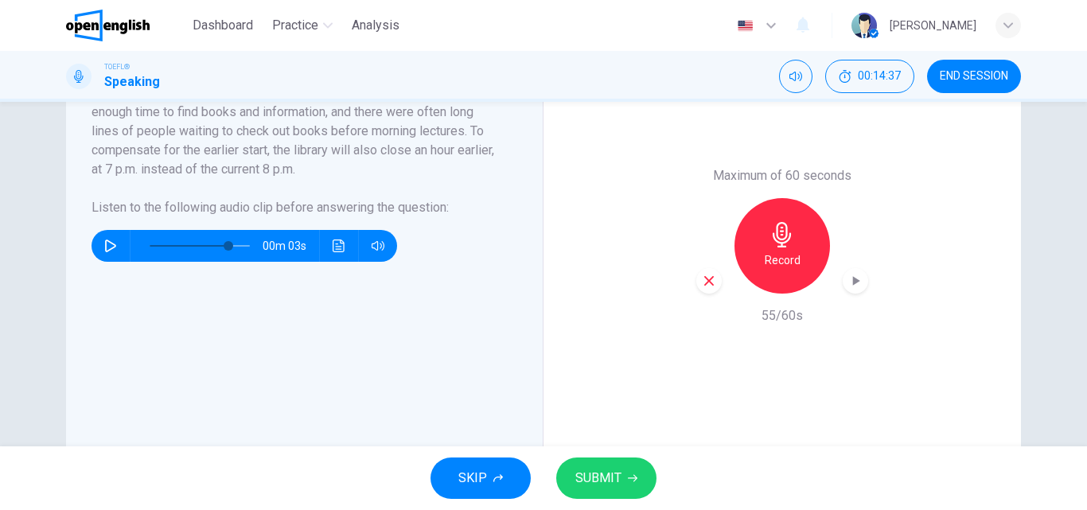
scroll to position [389, 0]
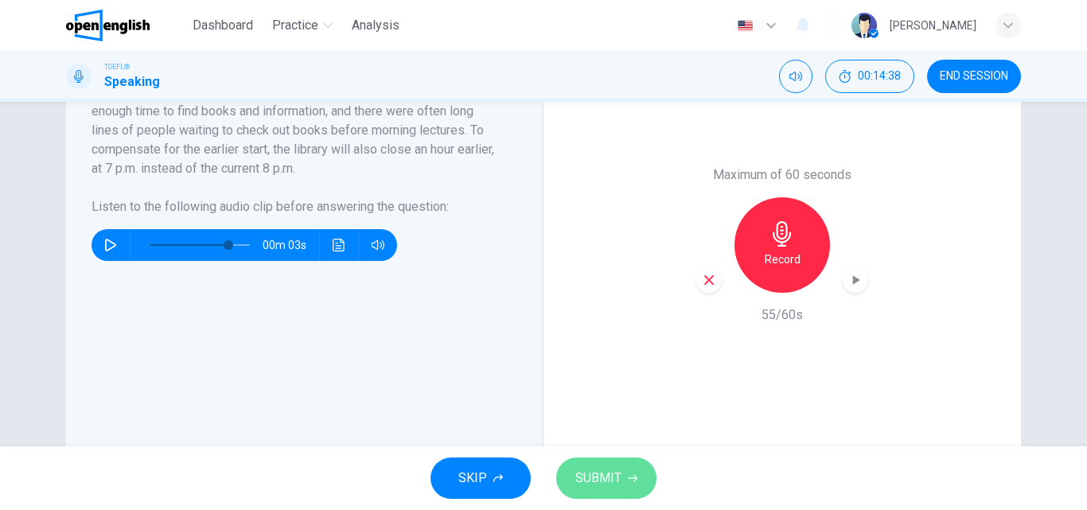
click at [593, 486] on span "SUBMIT" at bounding box center [598, 478] width 46 height 22
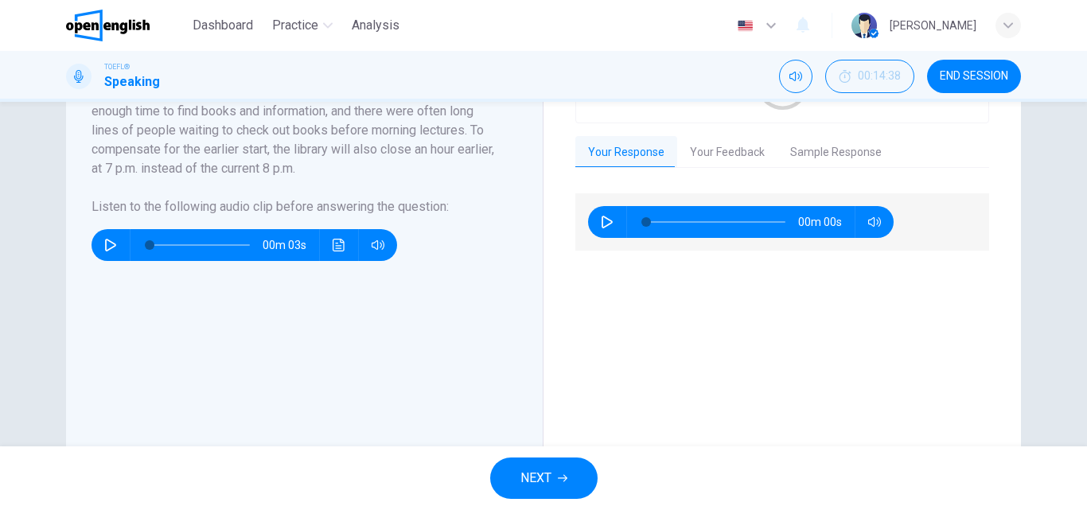
type input "*"
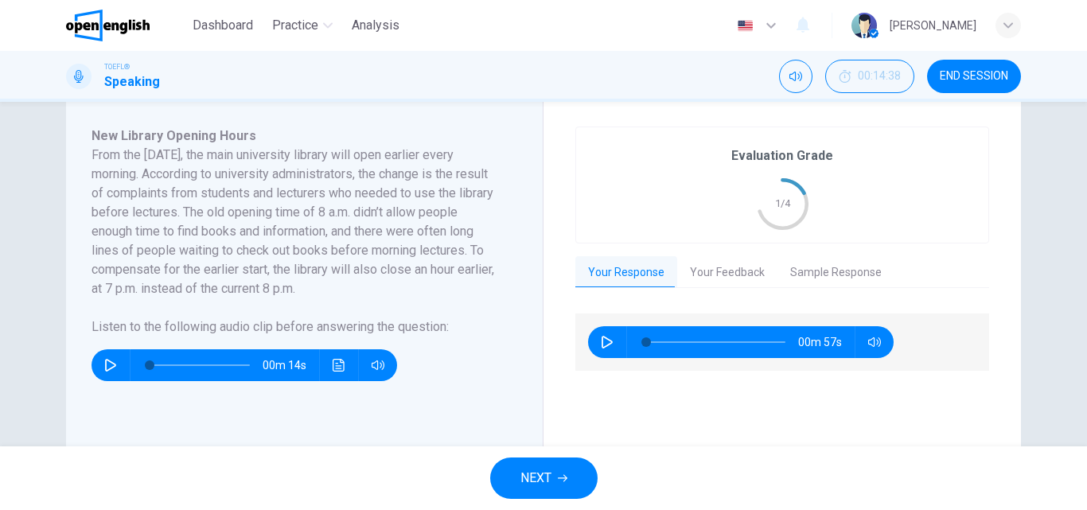
scroll to position [265, 0]
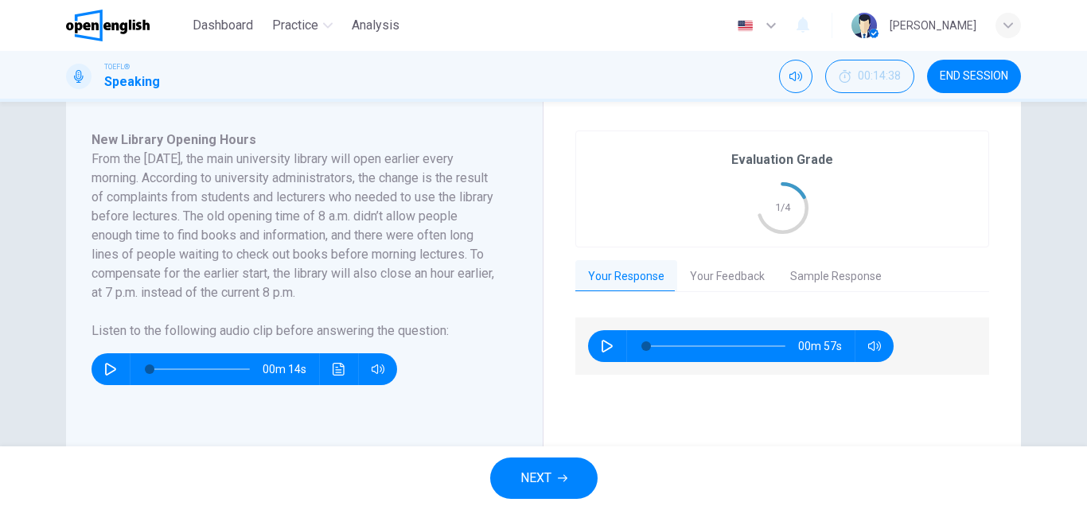
click at [735, 278] on button "Your Feedback" at bounding box center [727, 276] width 100 height 33
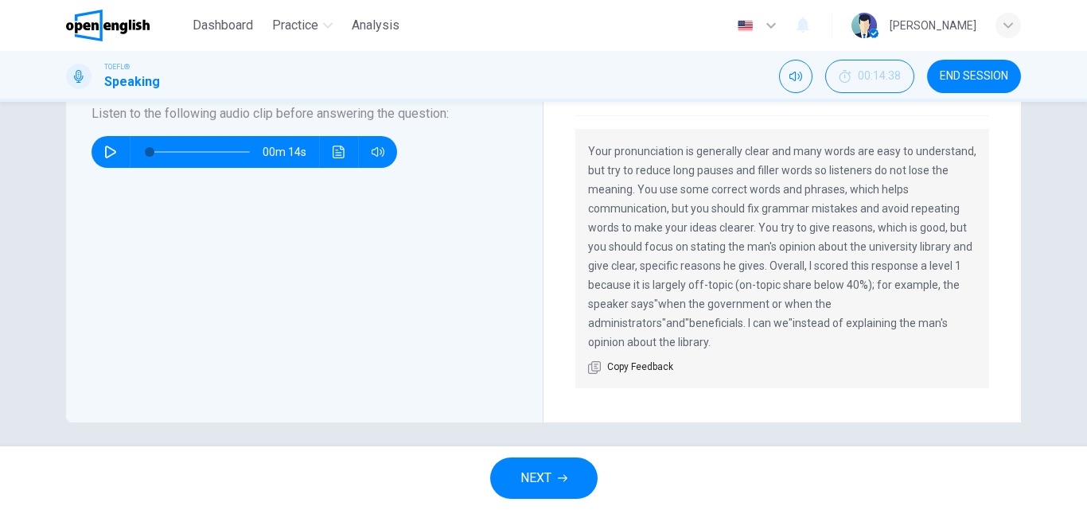
scroll to position [478, 0]
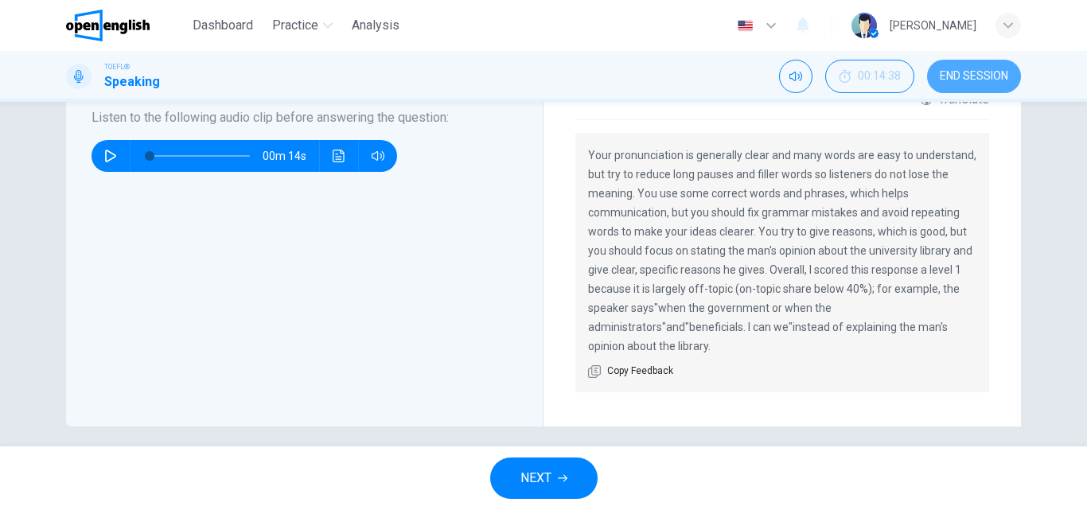
click at [985, 84] on button "END SESSION" at bounding box center [974, 76] width 94 height 33
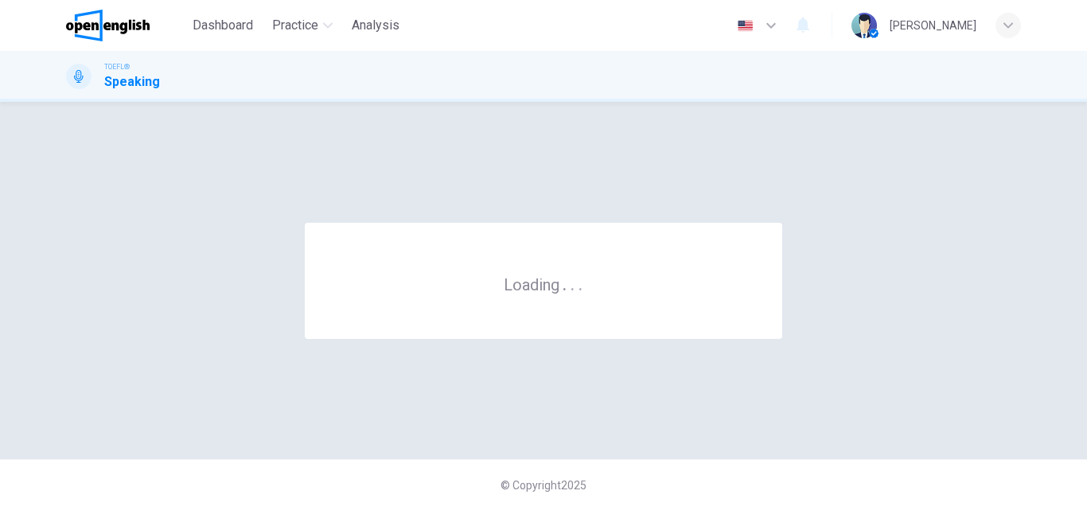
scroll to position [0, 0]
